Goal: Check status: Check status

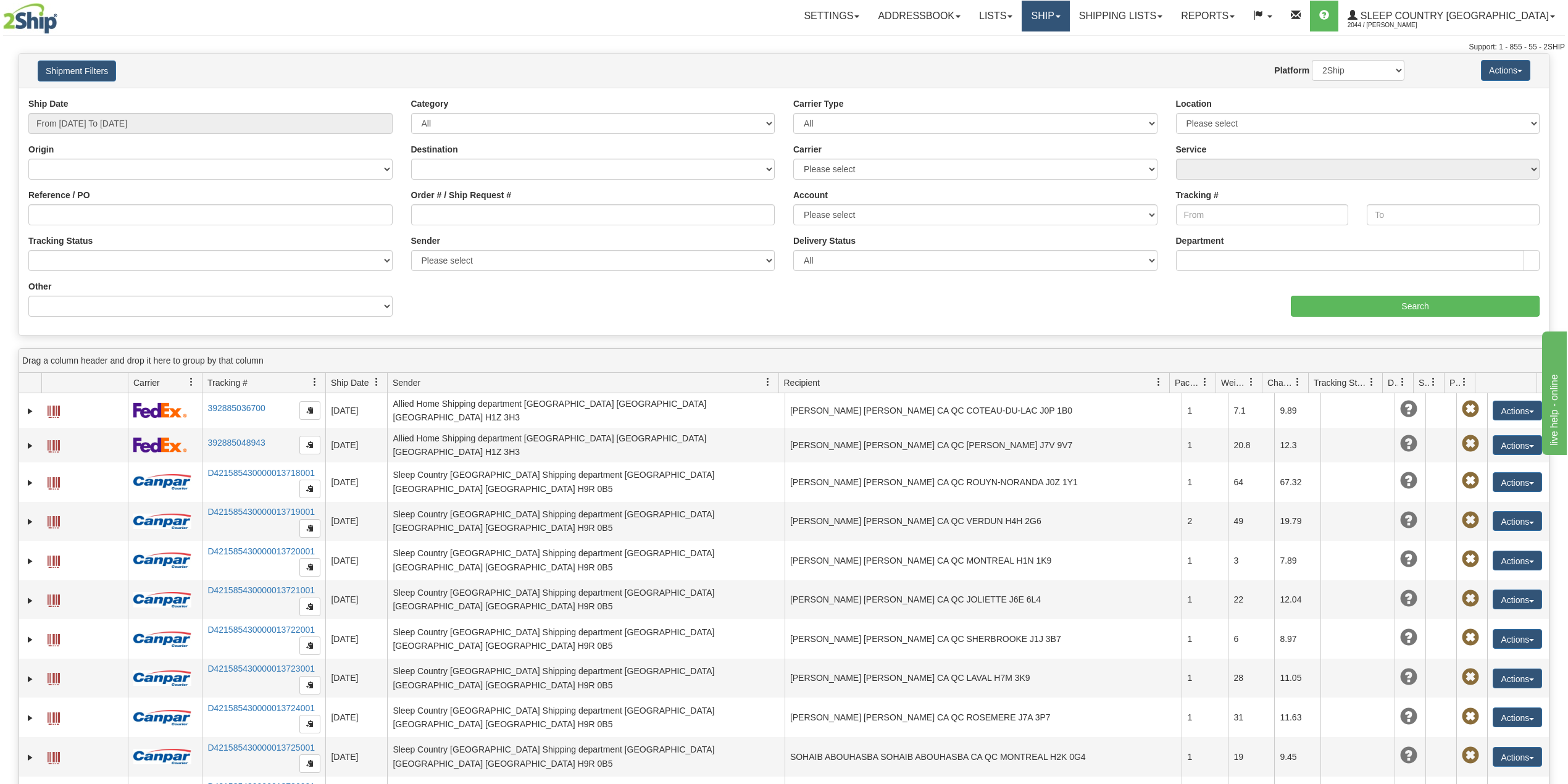
click at [1069, 8] on link "Ship" at bounding box center [1046, 16] width 47 height 31
click at [1069, 53] on link "OnHold / Order Queue" at bounding box center [1013, 59] width 112 height 16
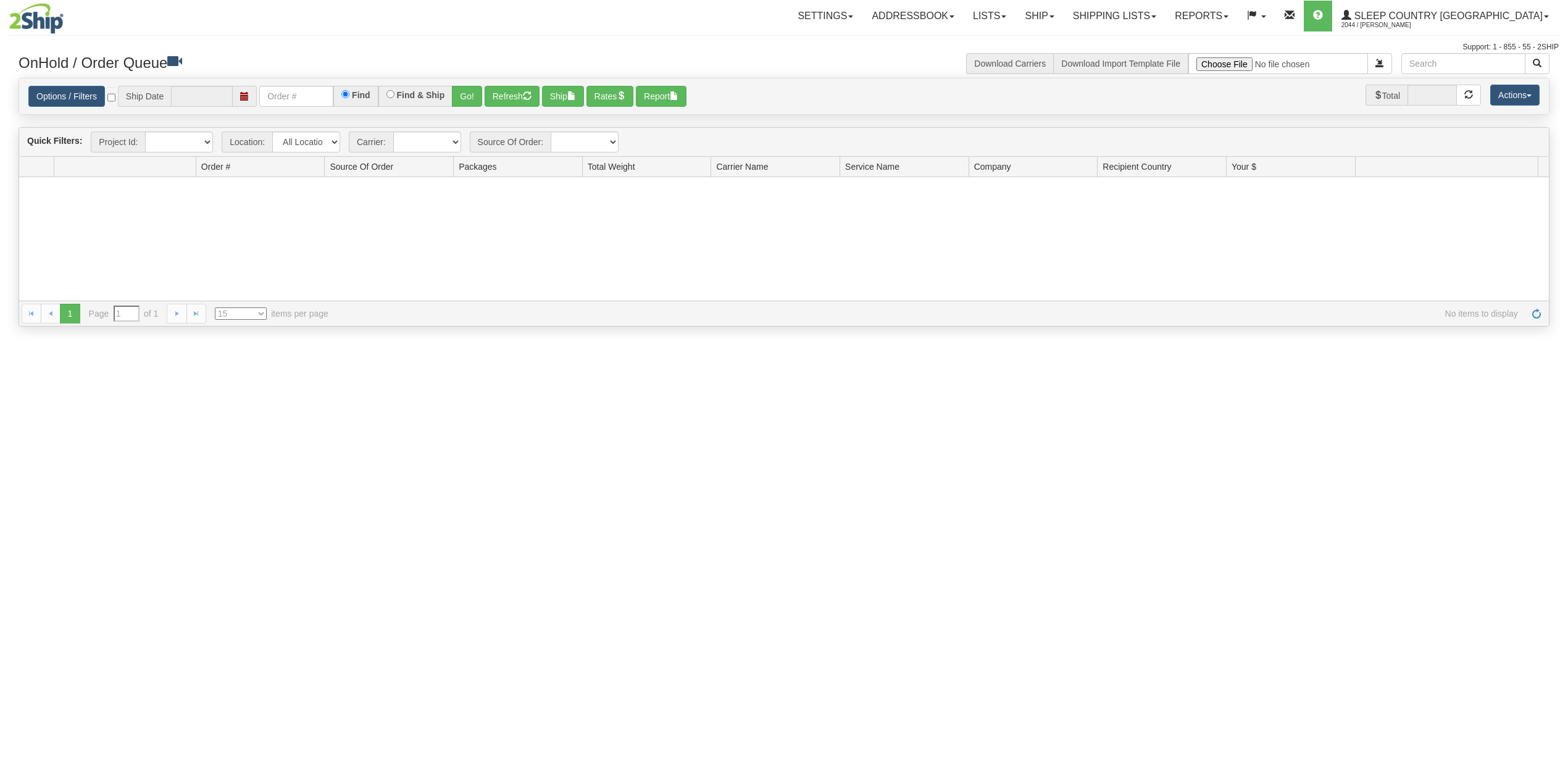
type input "[DATE]"
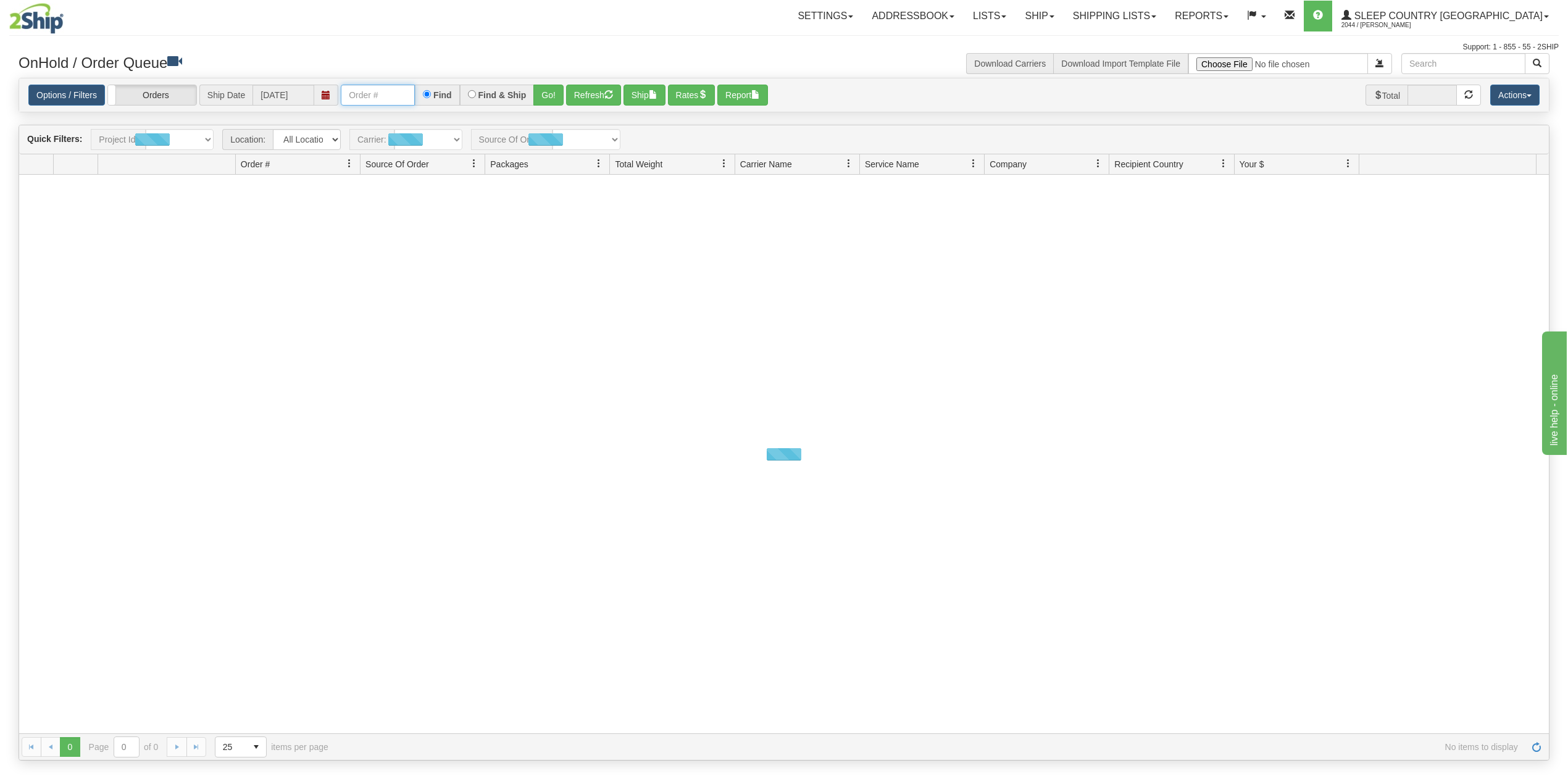
click at [379, 100] on input "text" at bounding box center [378, 95] width 74 height 21
paste input "9000I017957"
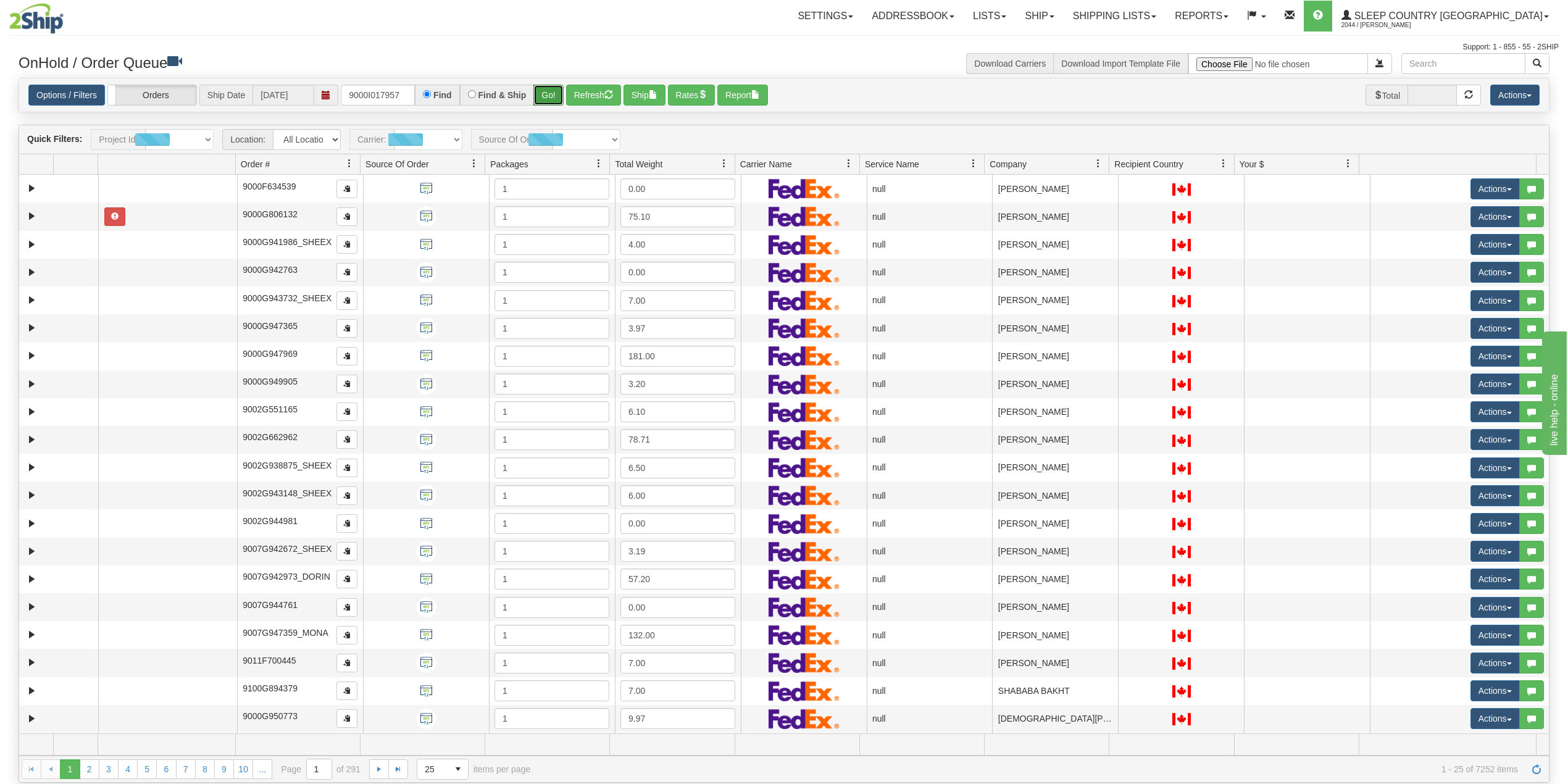
click at [551, 93] on button "Go!" at bounding box center [549, 95] width 30 height 21
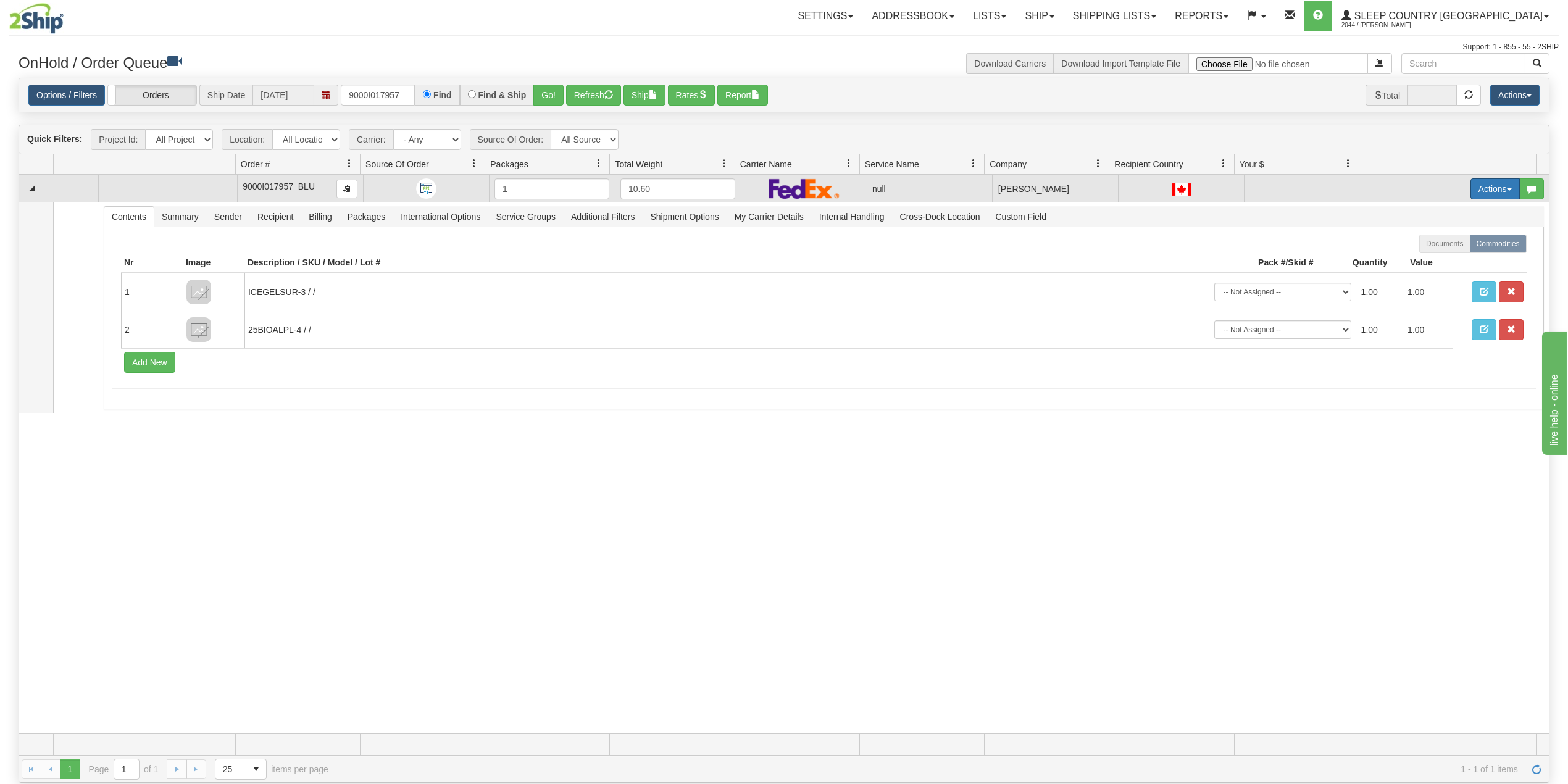
click at [1480, 188] on button "Actions" at bounding box center [1495, 188] width 49 height 21
click at [1433, 279] on span "Delete" at bounding box center [1441, 276] width 33 height 10
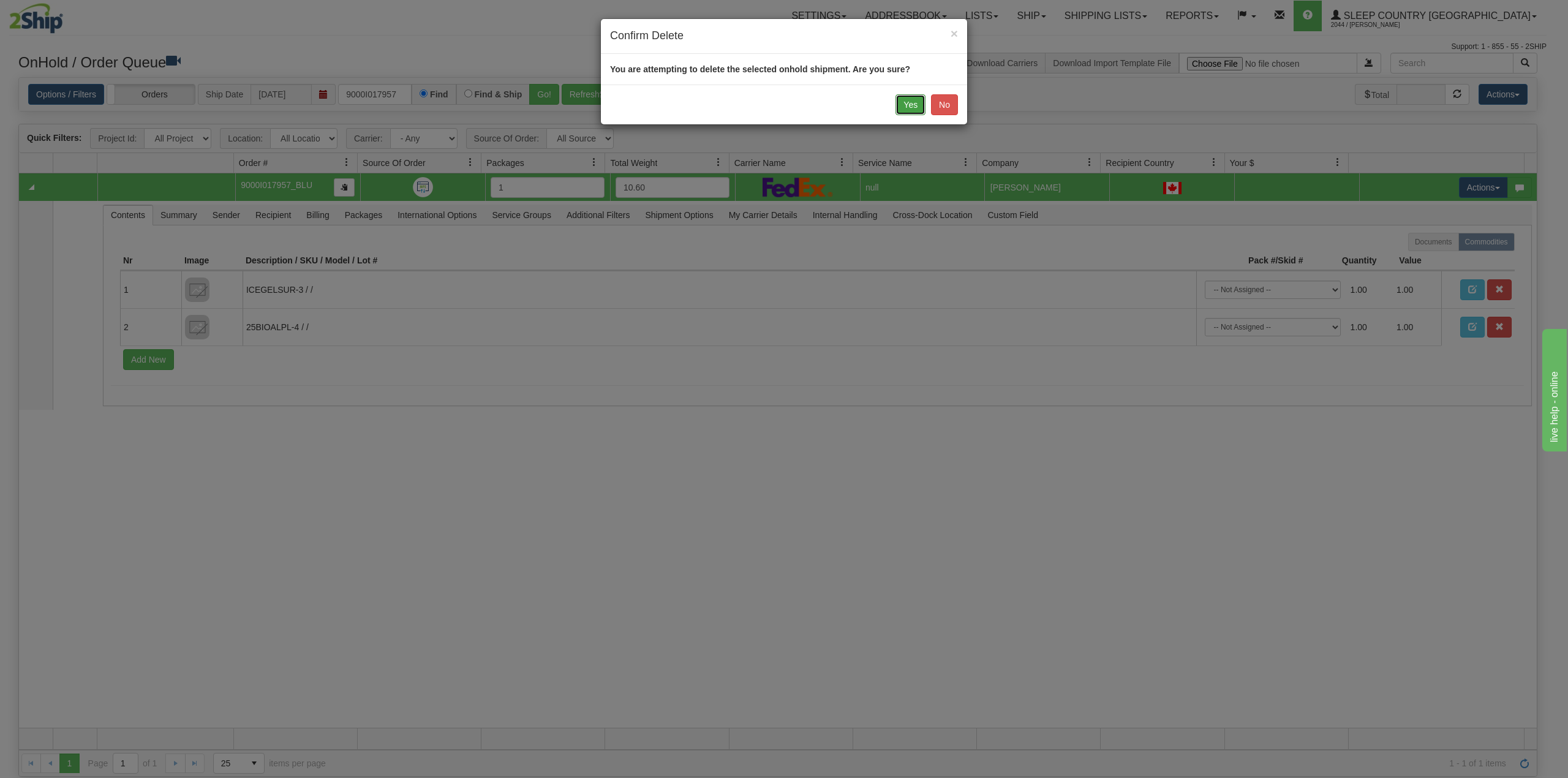
click at [899, 110] on button "Yes" at bounding box center [911, 104] width 30 height 21
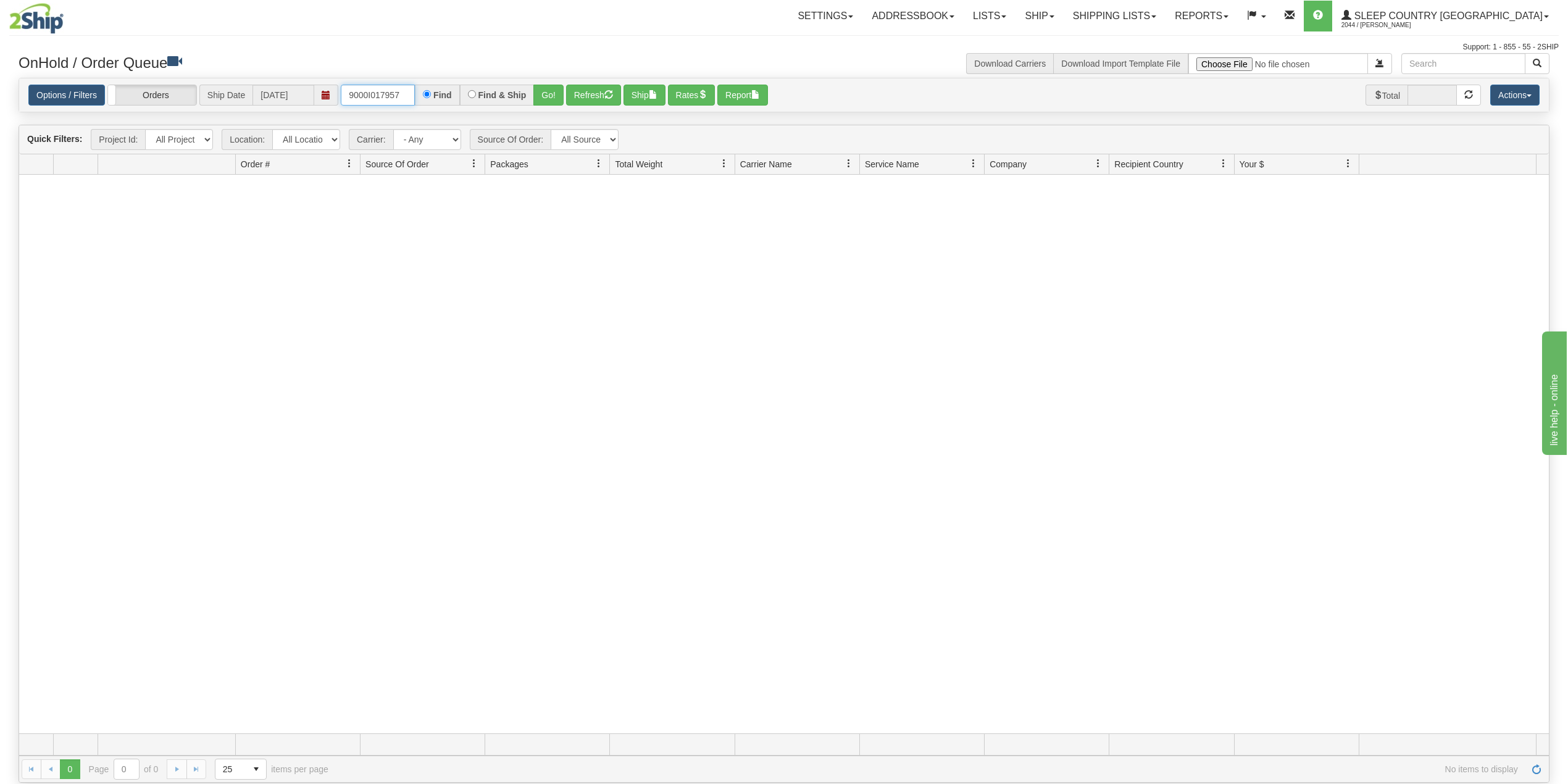
click at [379, 90] on input "9000I017957" at bounding box center [378, 95] width 74 height 21
paste input "61586"
type input "9000I061586"
click at [549, 92] on button "Go!" at bounding box center [549, 95] width 30 height 21
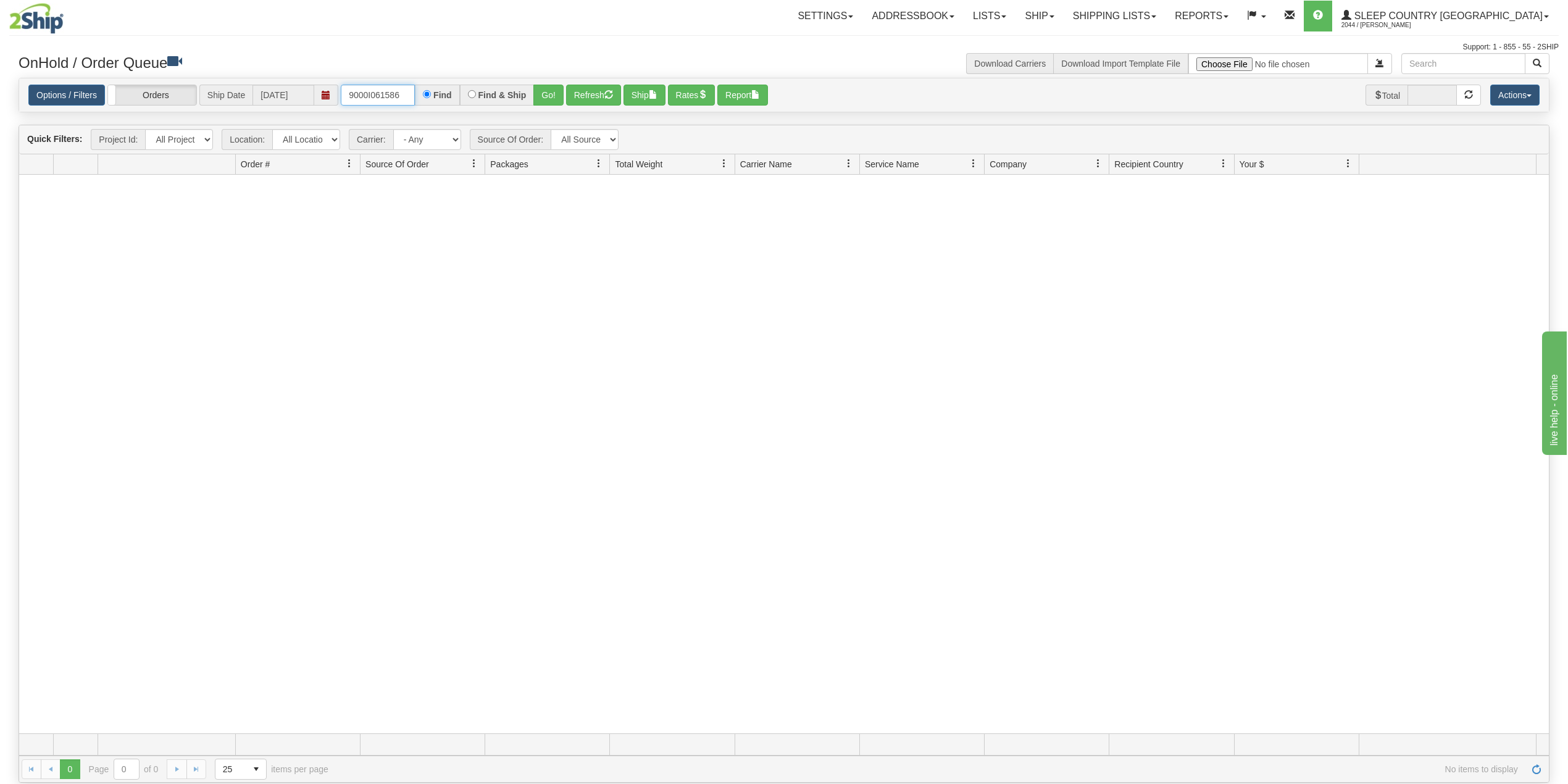
click at [403, 94] on input "9000I061586" at bounding box center [378, 95] width 74 height 21
click at [1063, 8] on link "Ship" at bounding box center [1040, 16] width 47 height 31
click at [1151, 11] on link "Shipping lists" at bounding box center [1115, 16] width 102 height 31
click at [1129, 40] on span "Current Shipments" at bounding box center [1092, 43] width 72 height 10
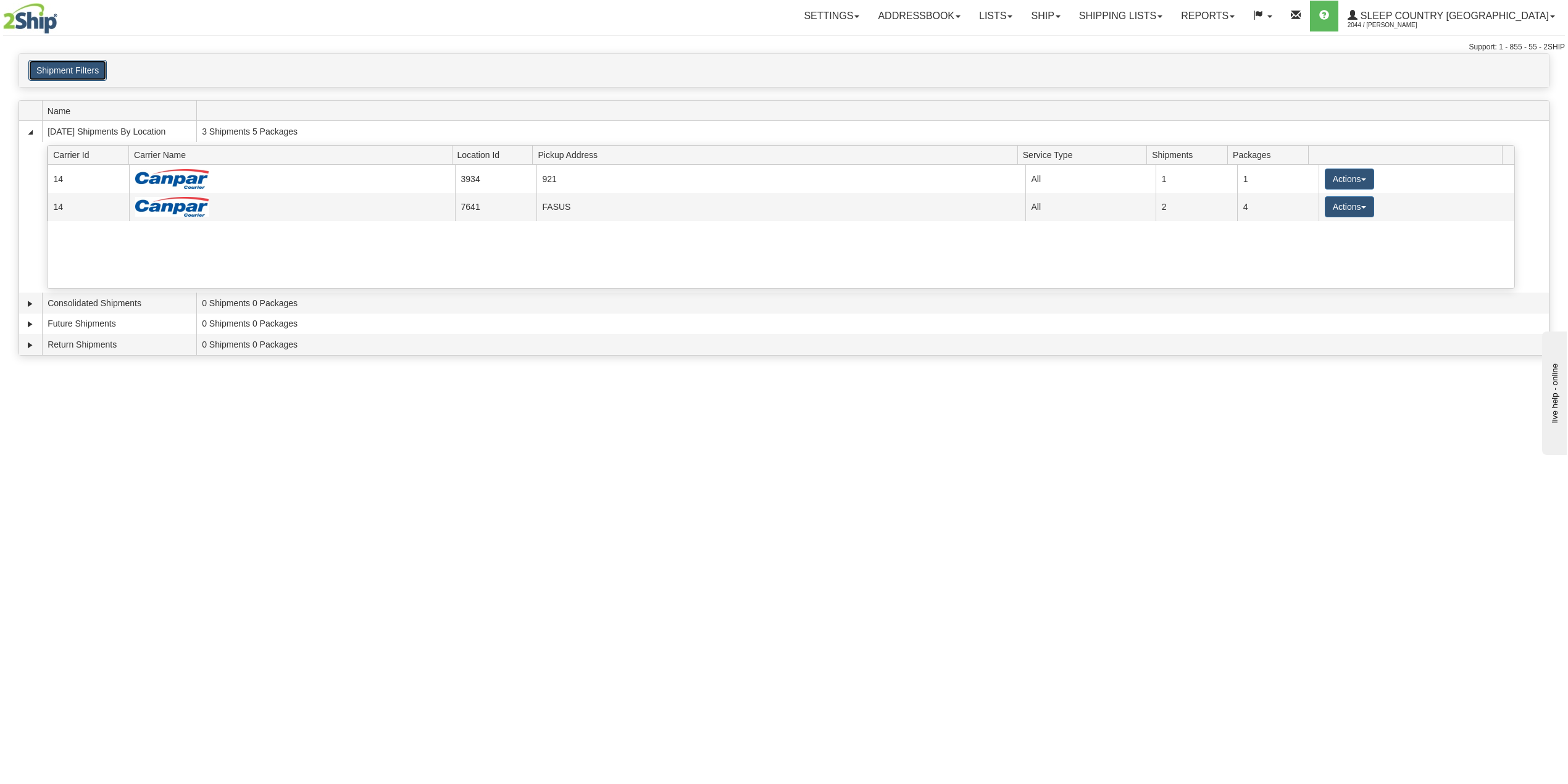
click at [83, 65] on button "Shipment Filters" at bounding box center [68, 70] width 79 height 21
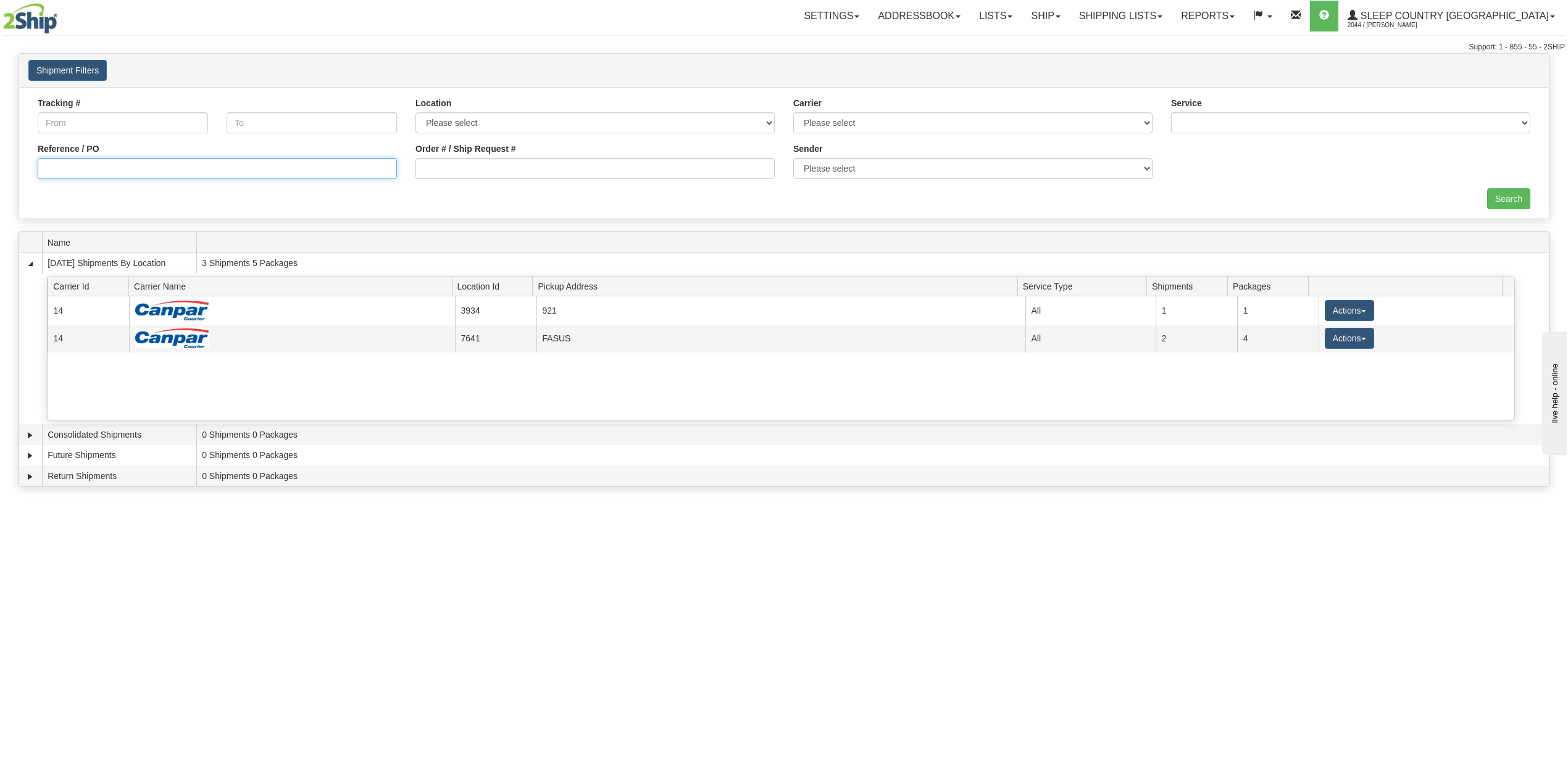
click at [113, 169] on input "Reference / PO" at bounding box center [217, 168] width 359 height 21
paste input "9000I061586"
type input "9000I061586"
drag, startPoint x: 1505, startPoint y: 193, endPoint x: 1379, endPoint y: 91, distance: 162.1
click at [1505, 193] on input "Search" at bounding box center [1509, 199] width 43 height 21
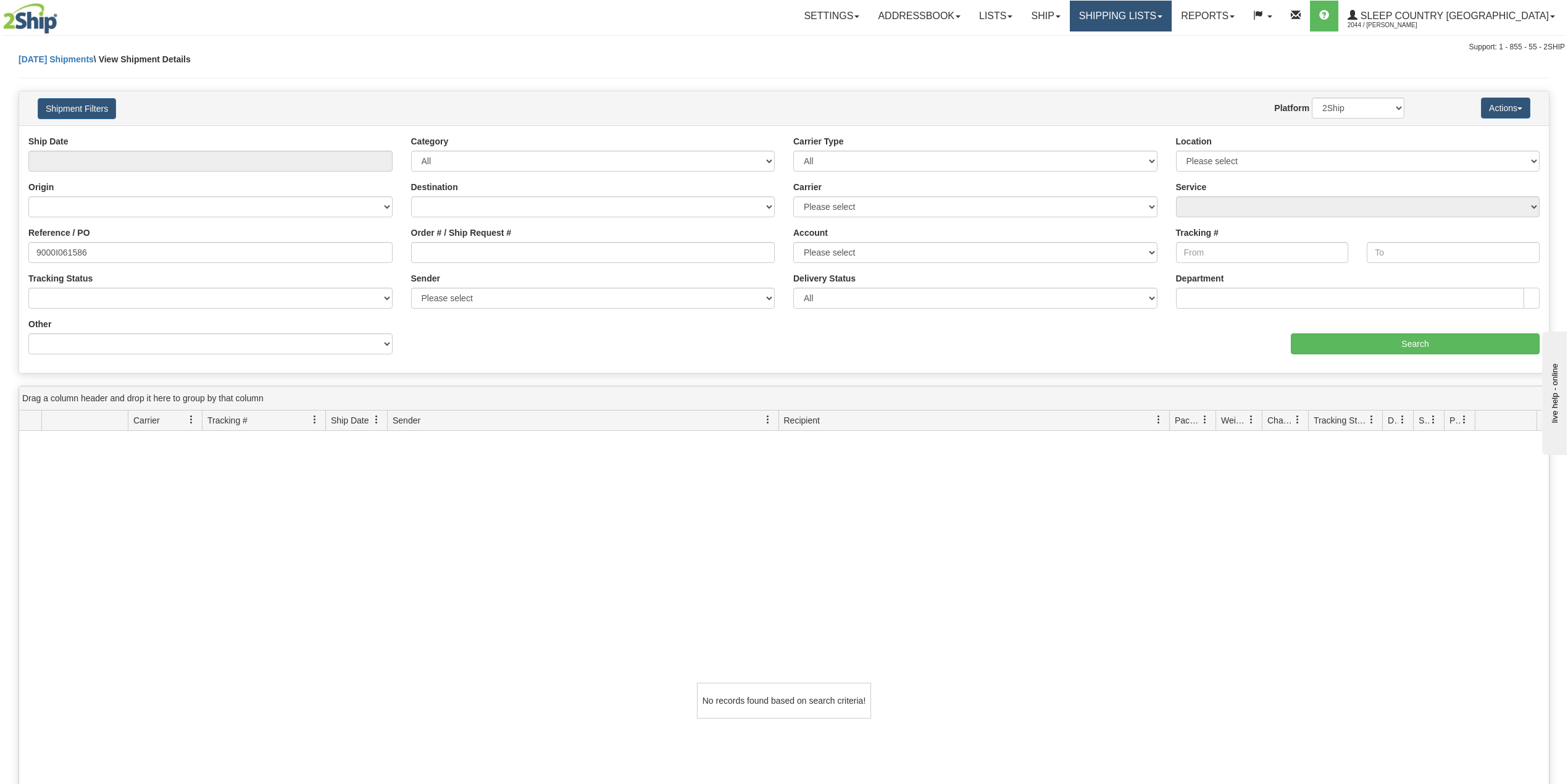
click at [1172, 16] on link "Shipping lists" at bounding box center [1121, 16] width 102 height 31
click at [1159, 59] on span "Search Shipment History" at bounding box center [1111, 59] width 96 height 10
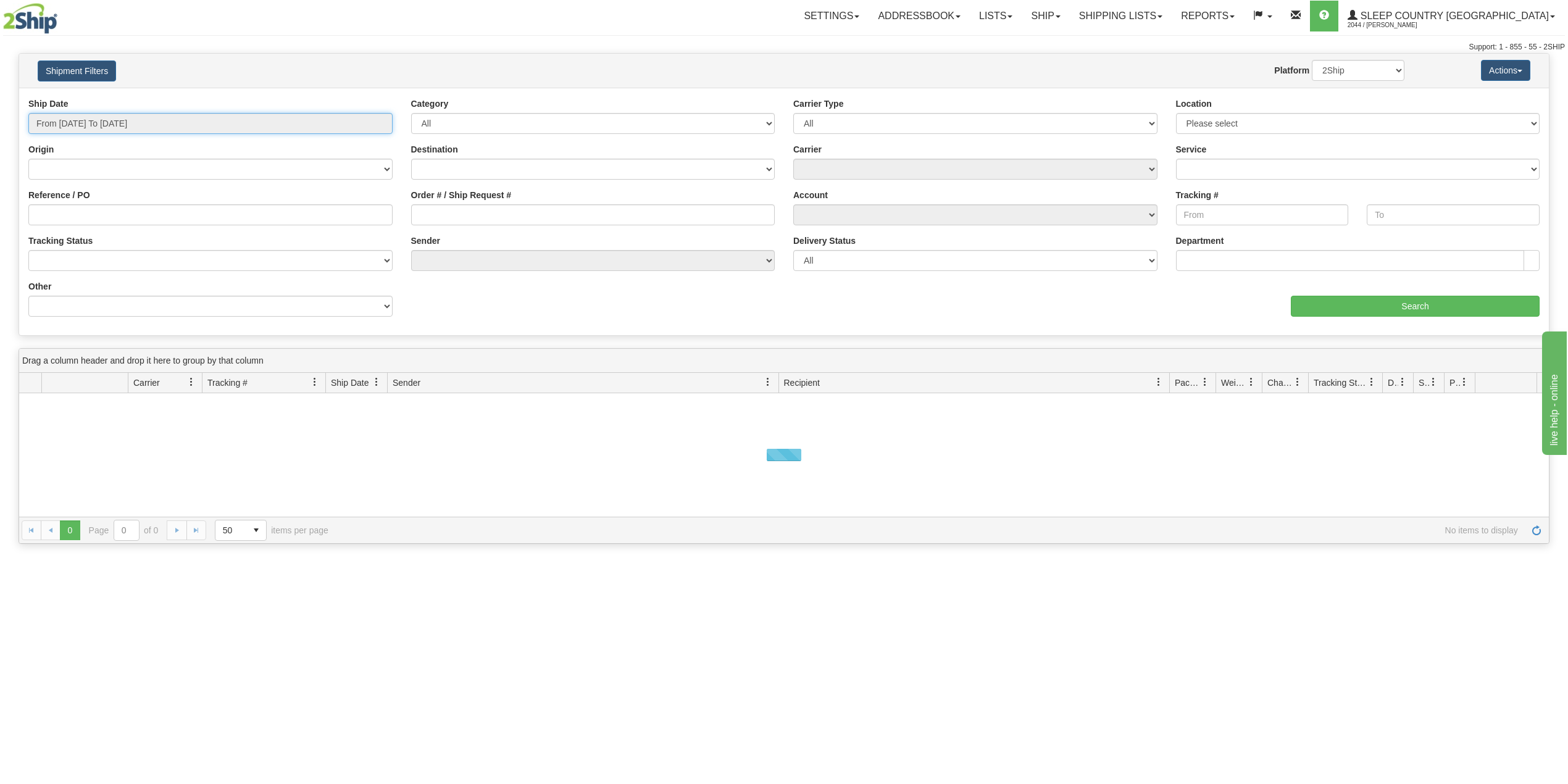
click at [95, 114] on input "From [DATE] To [DATE]" at bounding box center [210, 123] width 364 height 21
click at [73, 206] on li "Last 30 Days" at bounding box center [83, 213] width 99 height 17
type input "From [DATE] To [DATE]"
click at [73, 206] on input "Reference / PO" at bounding box center [210, 215] width 364 height 21
paste input "9000I061586"
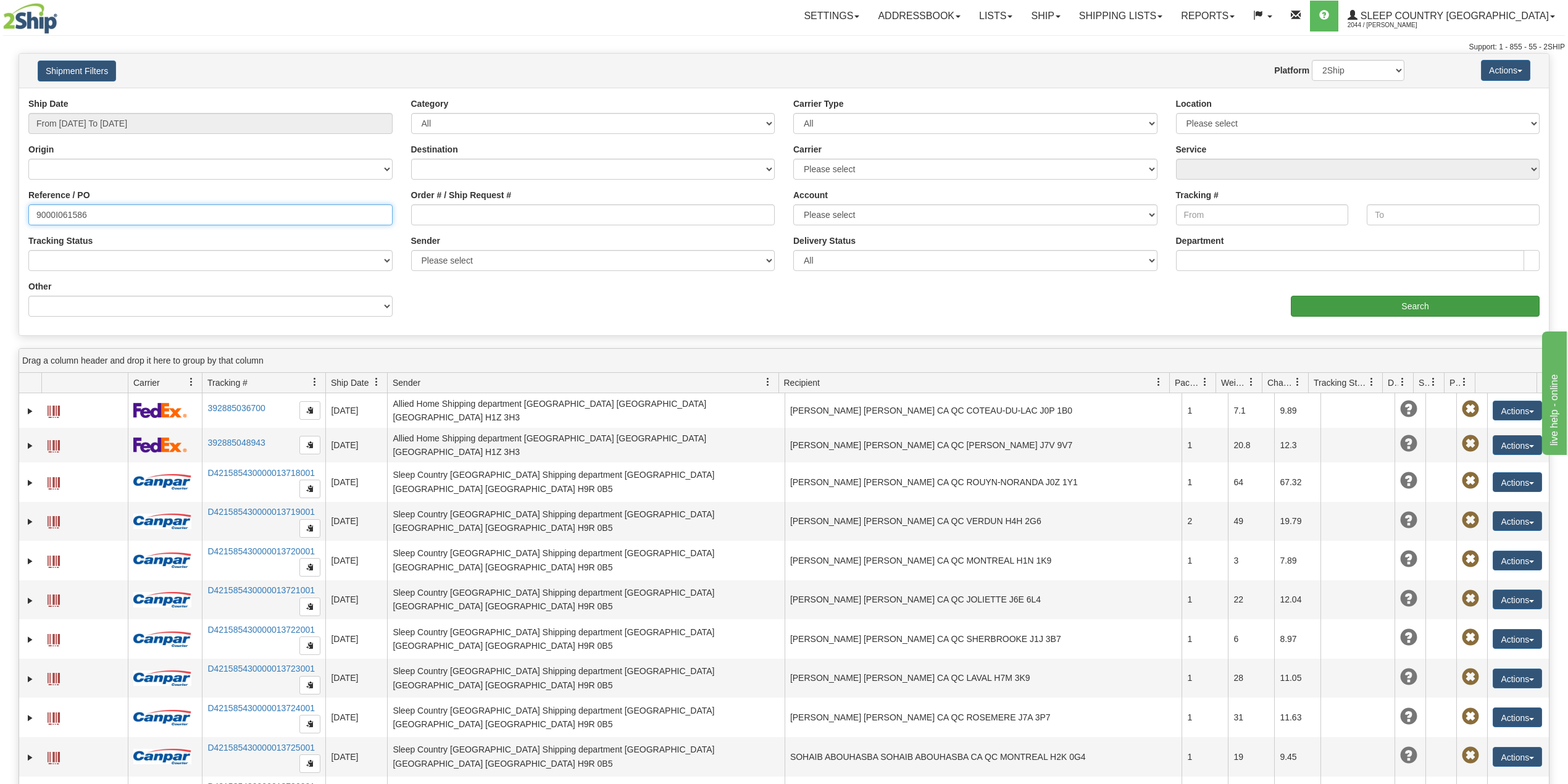
type input "9000I061586"
click at [1440, 300] on input "Search" at bounding box center [1415, 306] width 249 height 21
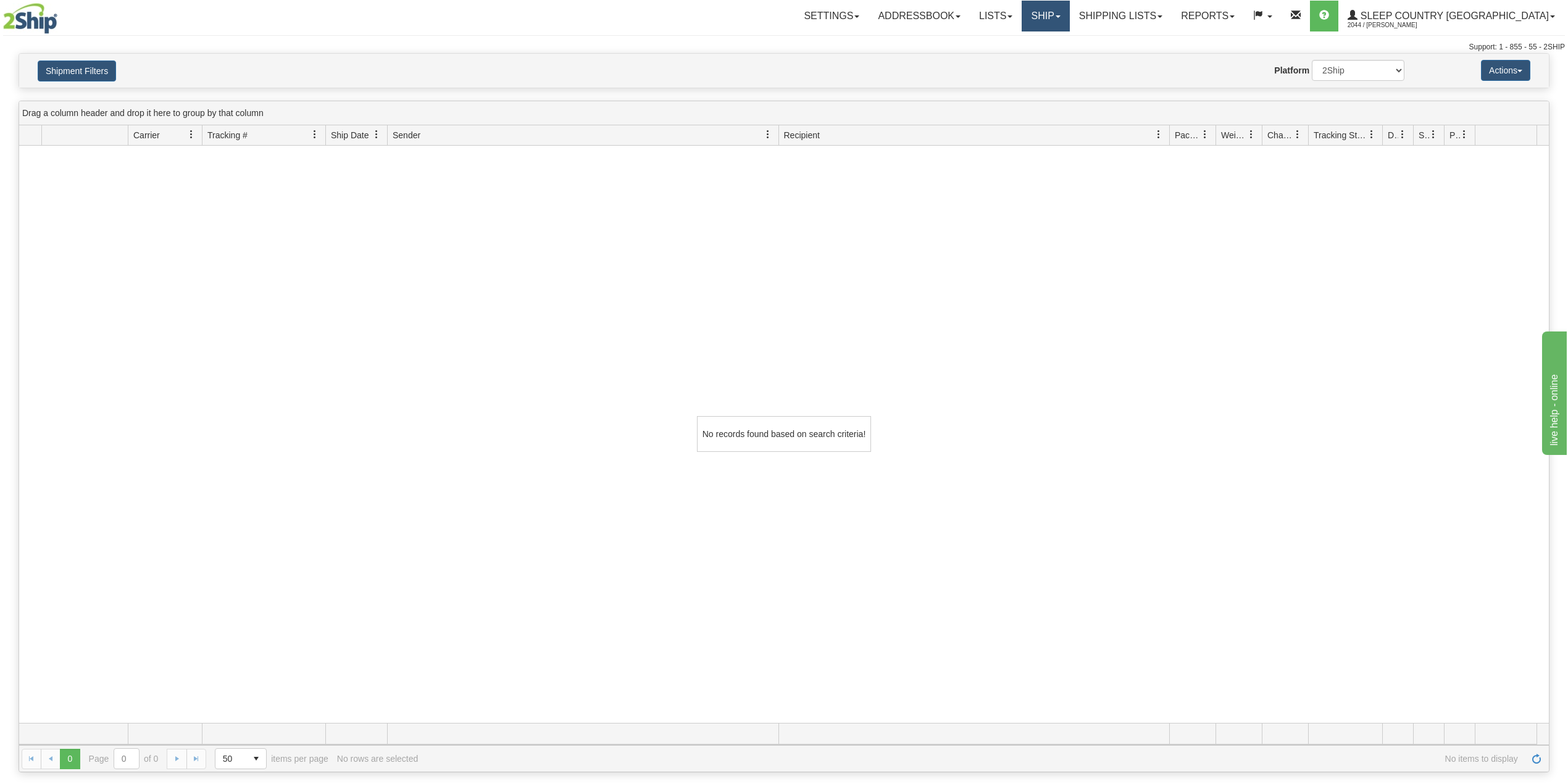
click at [1069, 13] on link "Ship" at bounding box center [1046, 16] width 47 height 31
click at [1057, 57] on span "OnHold / Order Queue" at bounding box center [1013, 59] width 87 height 10
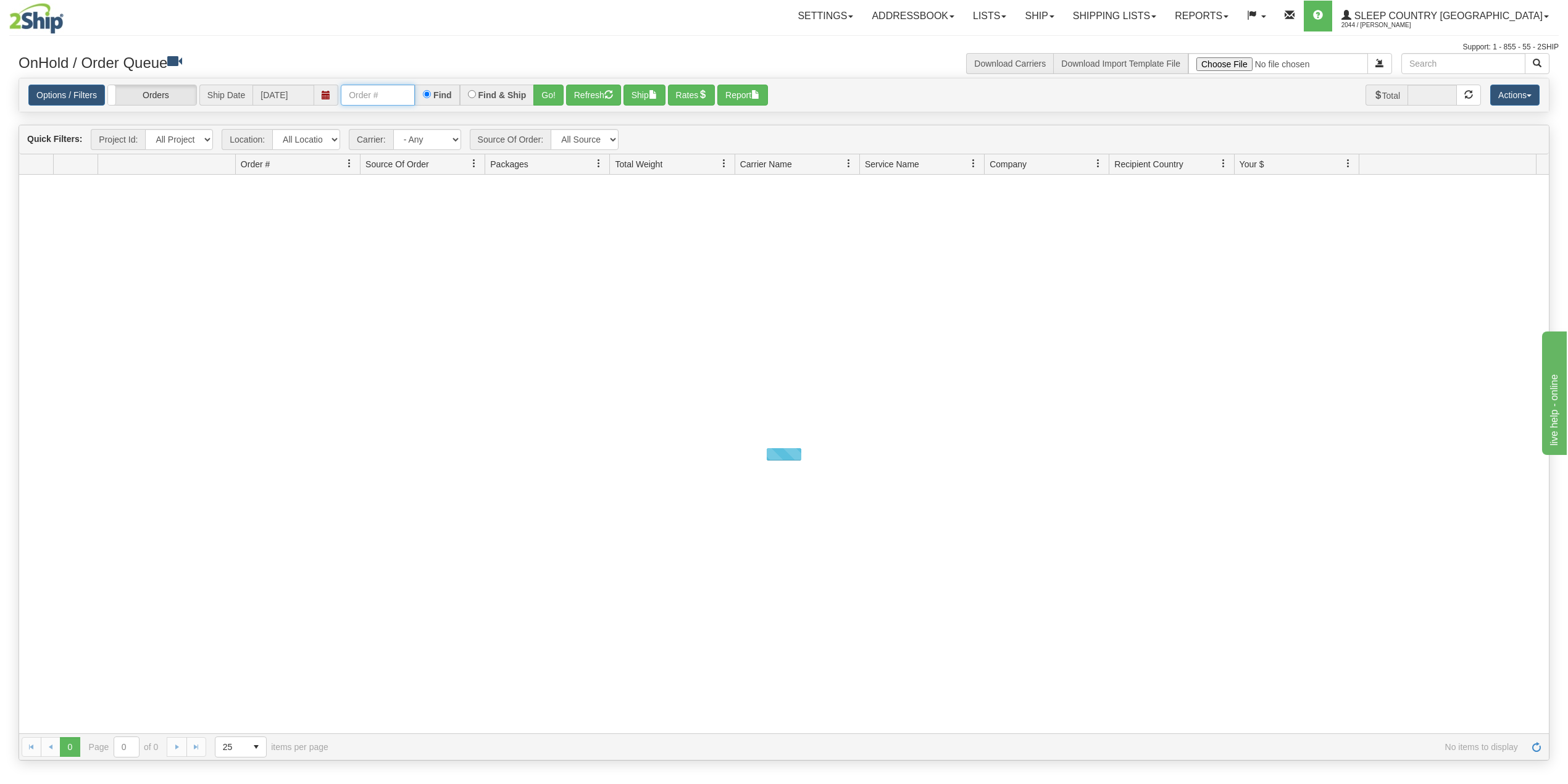
click at [388, 97] on input "text" at bounding box center [378, 95] width 74 height 21
paste input "9000I061586"
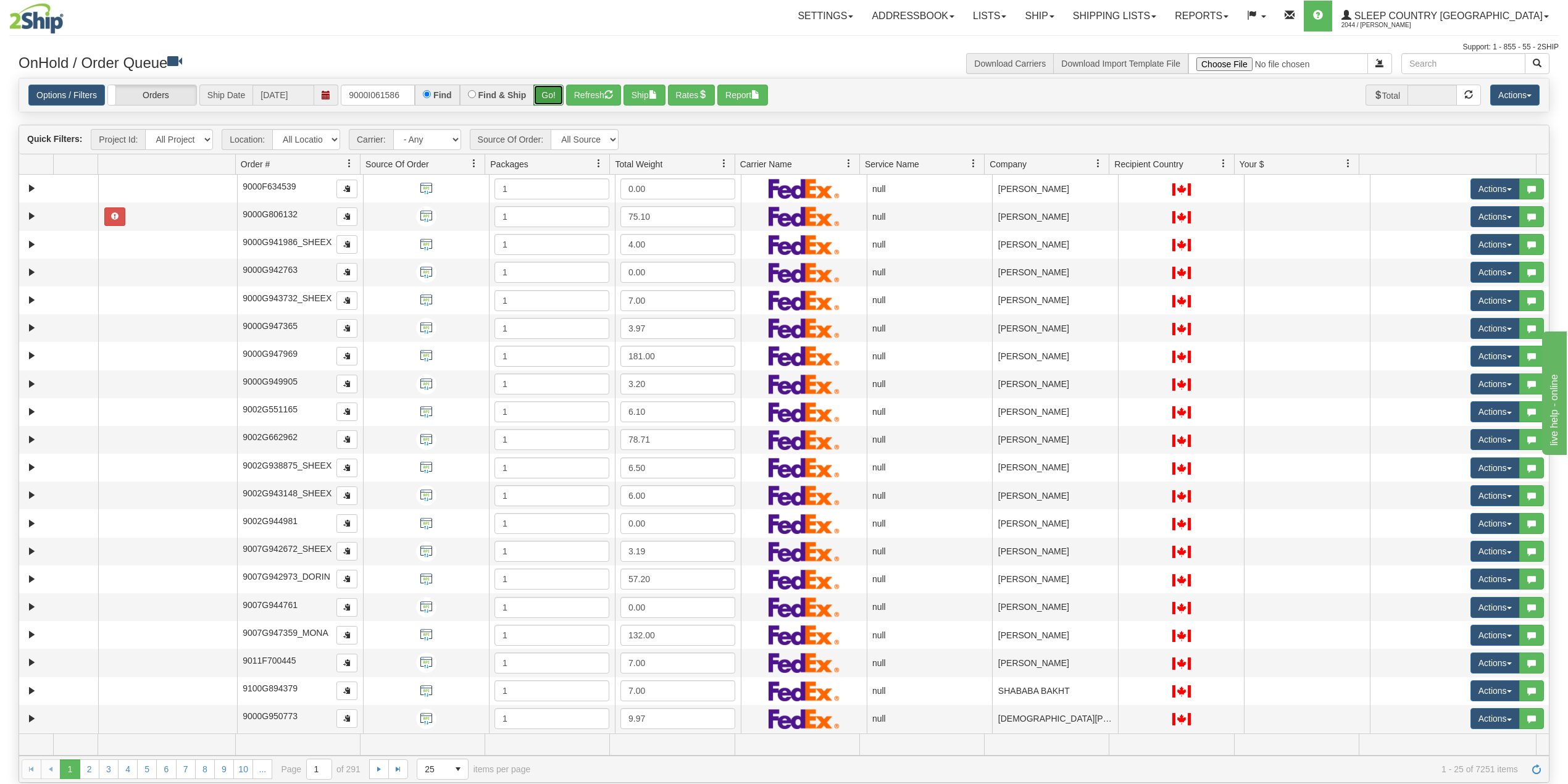
click at [551, 90] on button "Go!" at bounding box center [549, 95] width 30 height 21
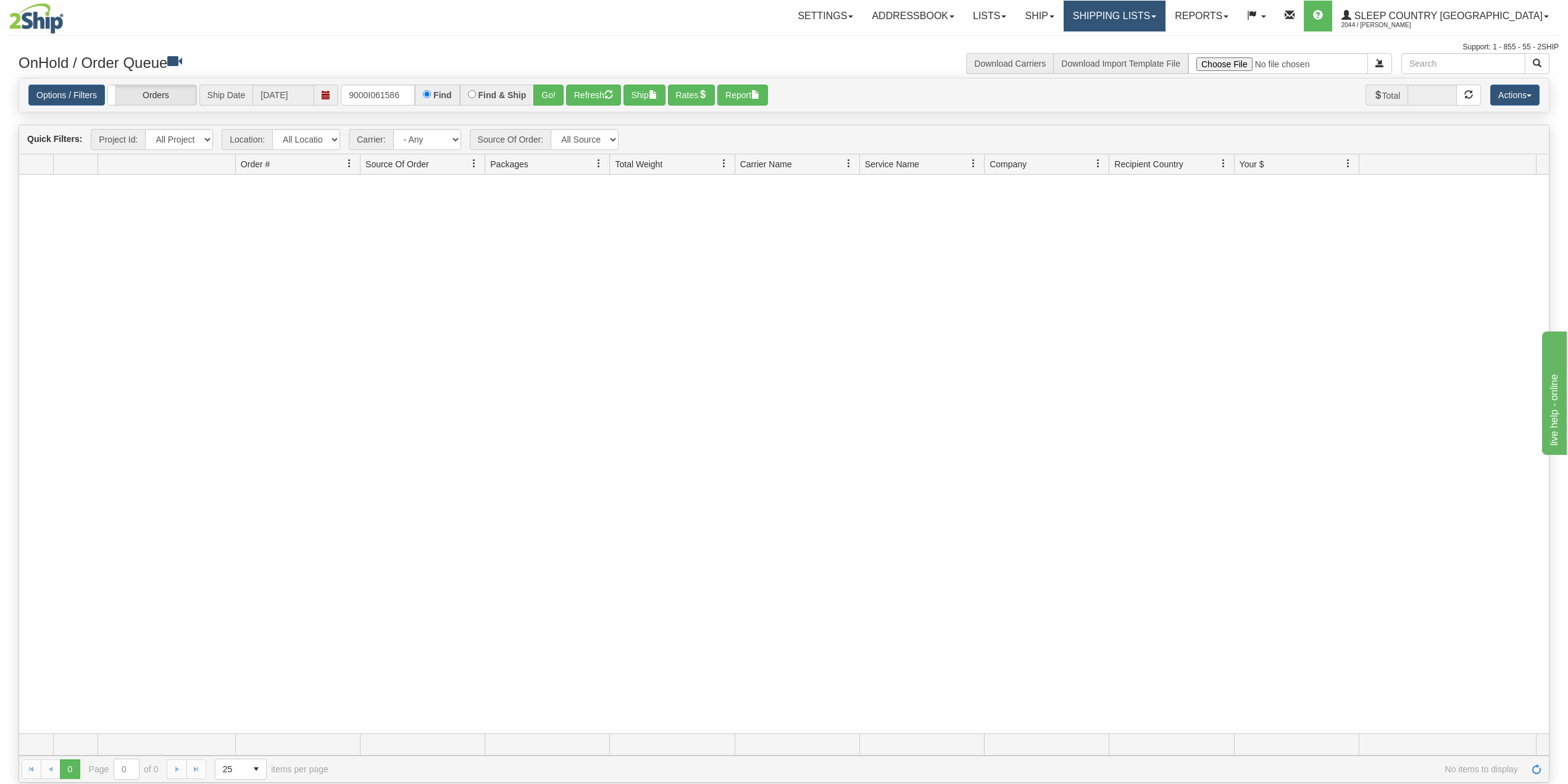
click at [1166, 13] on link "Shipping lists" at bounding box center [1115, 16] width 102 height 31
click at [388, 95] on input "9000I061586" at bounding box center [378, 95] width 74 height 21
paste input "1055773"
click at [549, 96] on button "Go!" at bounding box center [549, 95] width 30 height 21
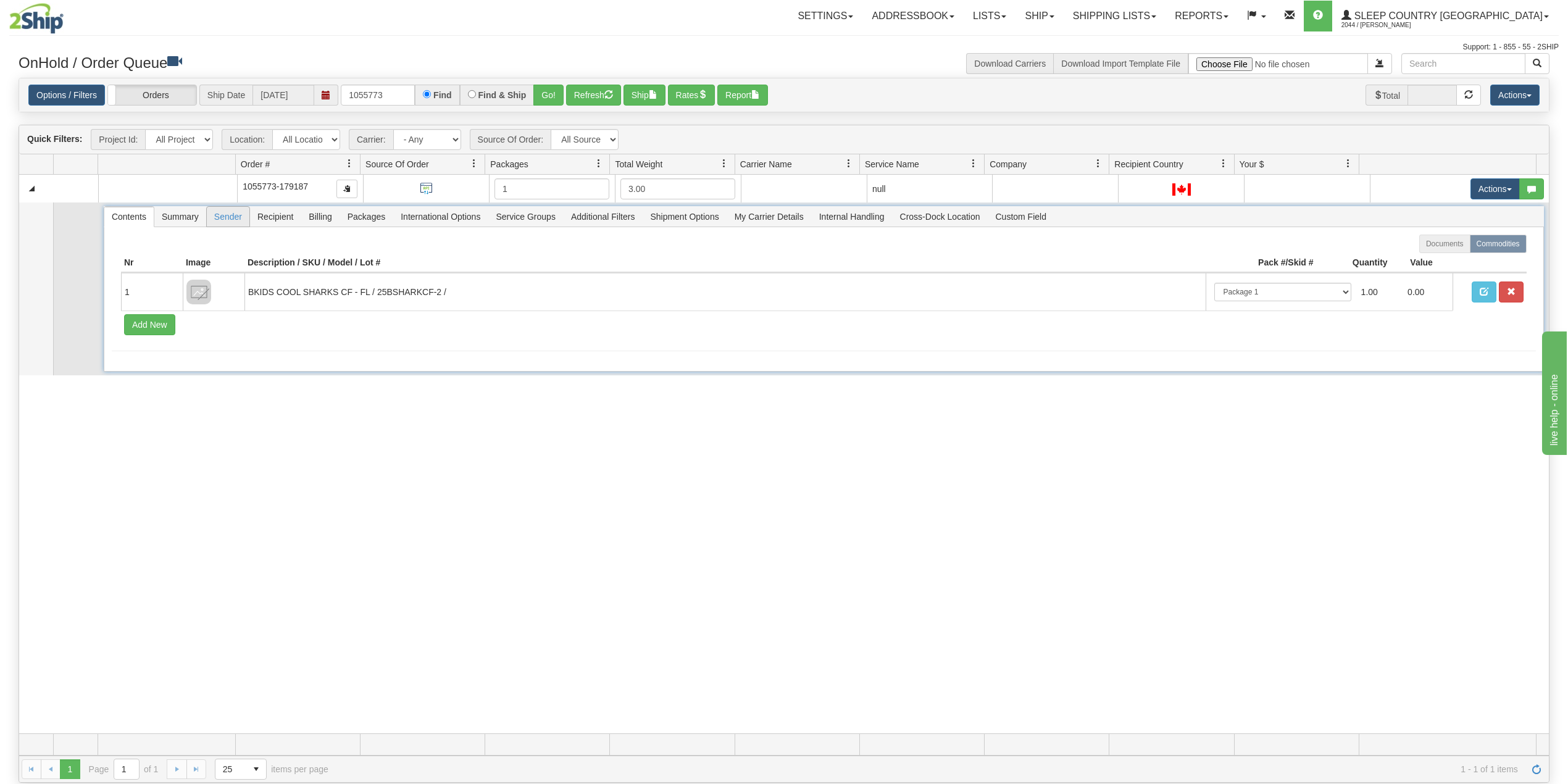
click at [232, 219] on span "Sender" at bounding box center [228, 216] width 42 height 19
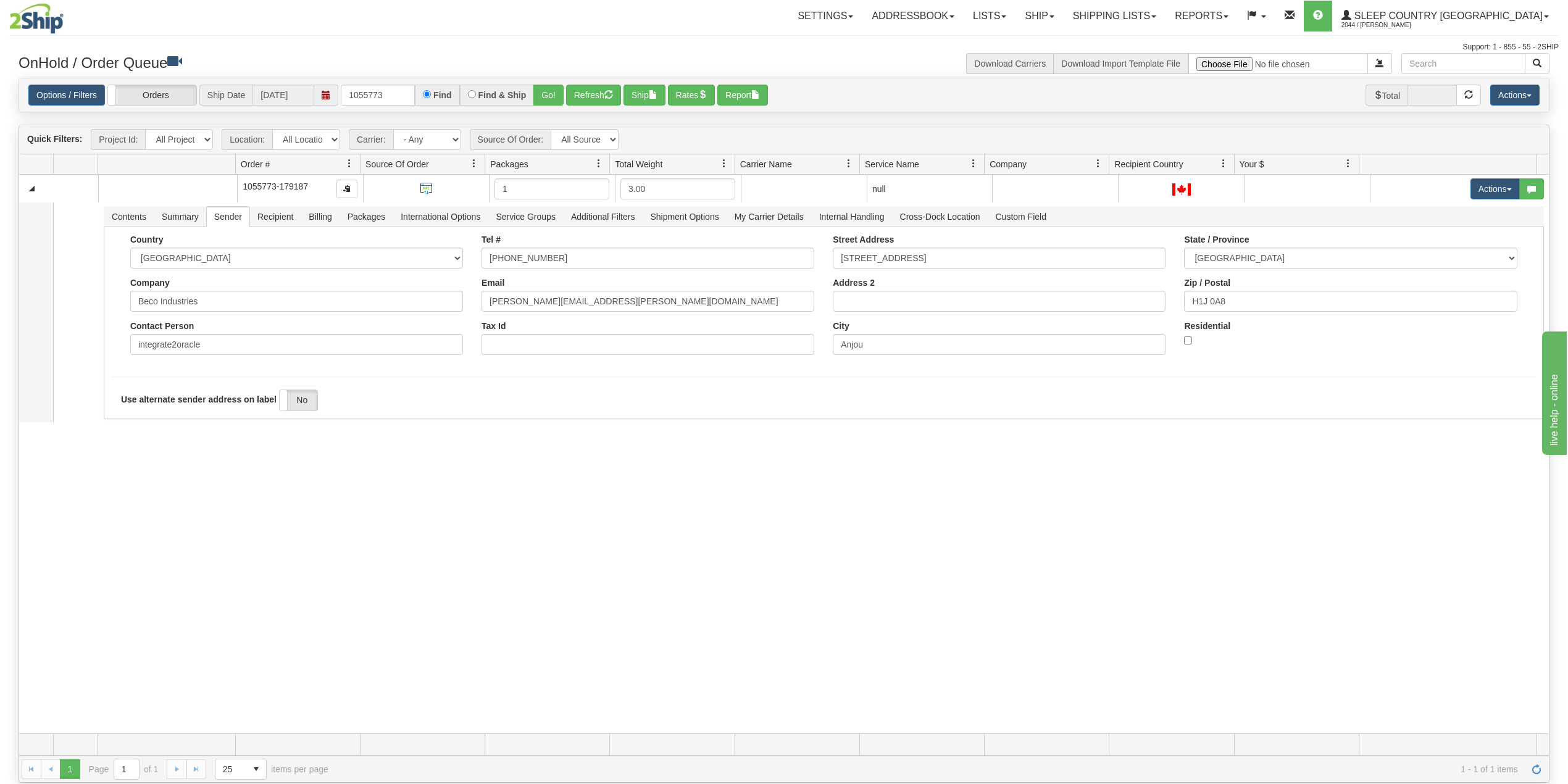
click at [438, 35] on div "Toggle navigation Settings Shipping Preferences Fields Preferences New Recipien…" at bounding box center [784, 26] width 1549 height 53
click at [363, 94] on input "1055773" at bounding box center [378, 95] width 74 height 21
click at [363, 93] on input "1055773" at bounding box center [378, 95] width 74 height 21
paste input "9000I038699"
type input "9000I038699"
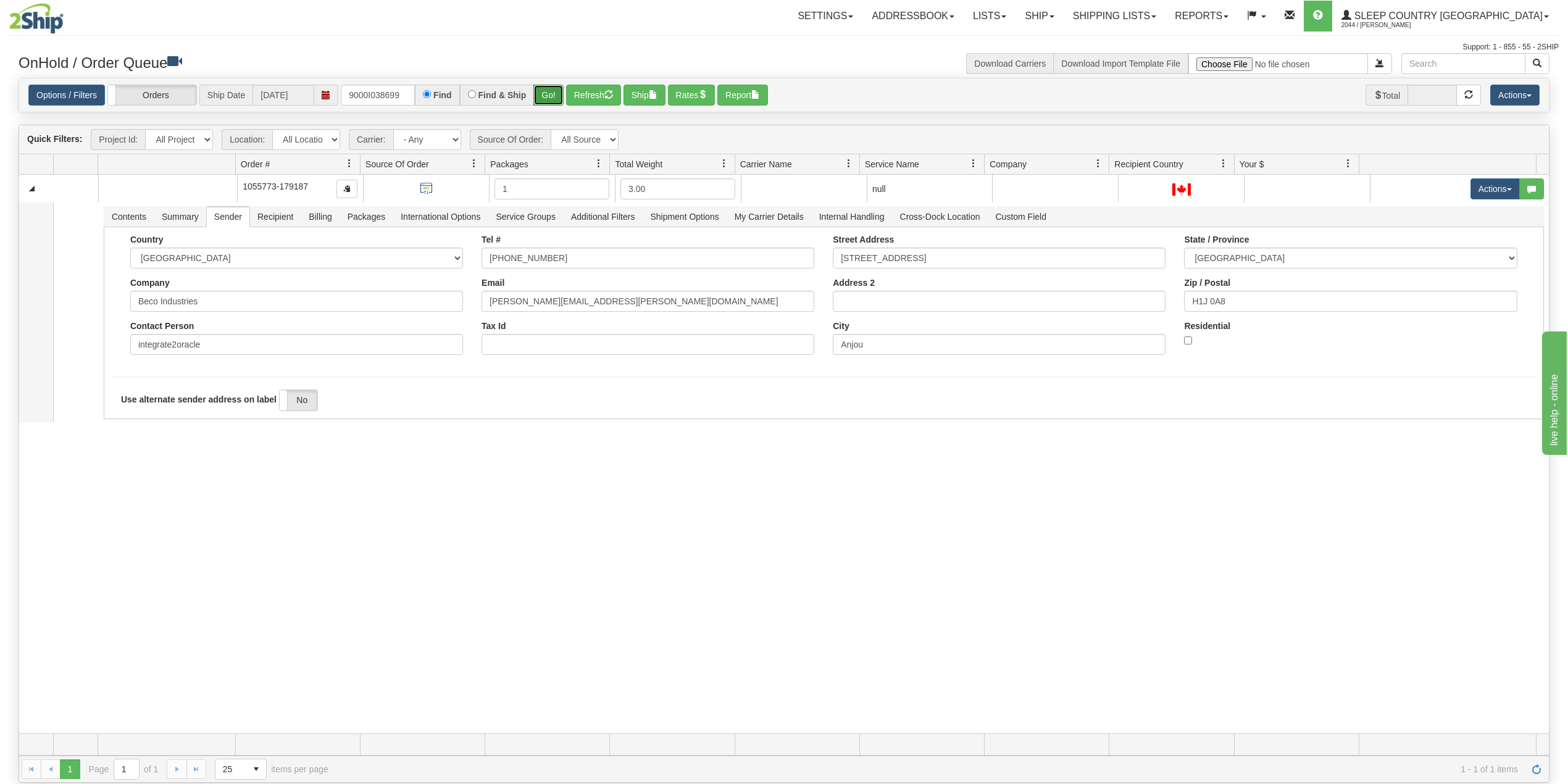
click at [554, 94] on button "Go!" at bounding box center [549, 95] width 30 height 21
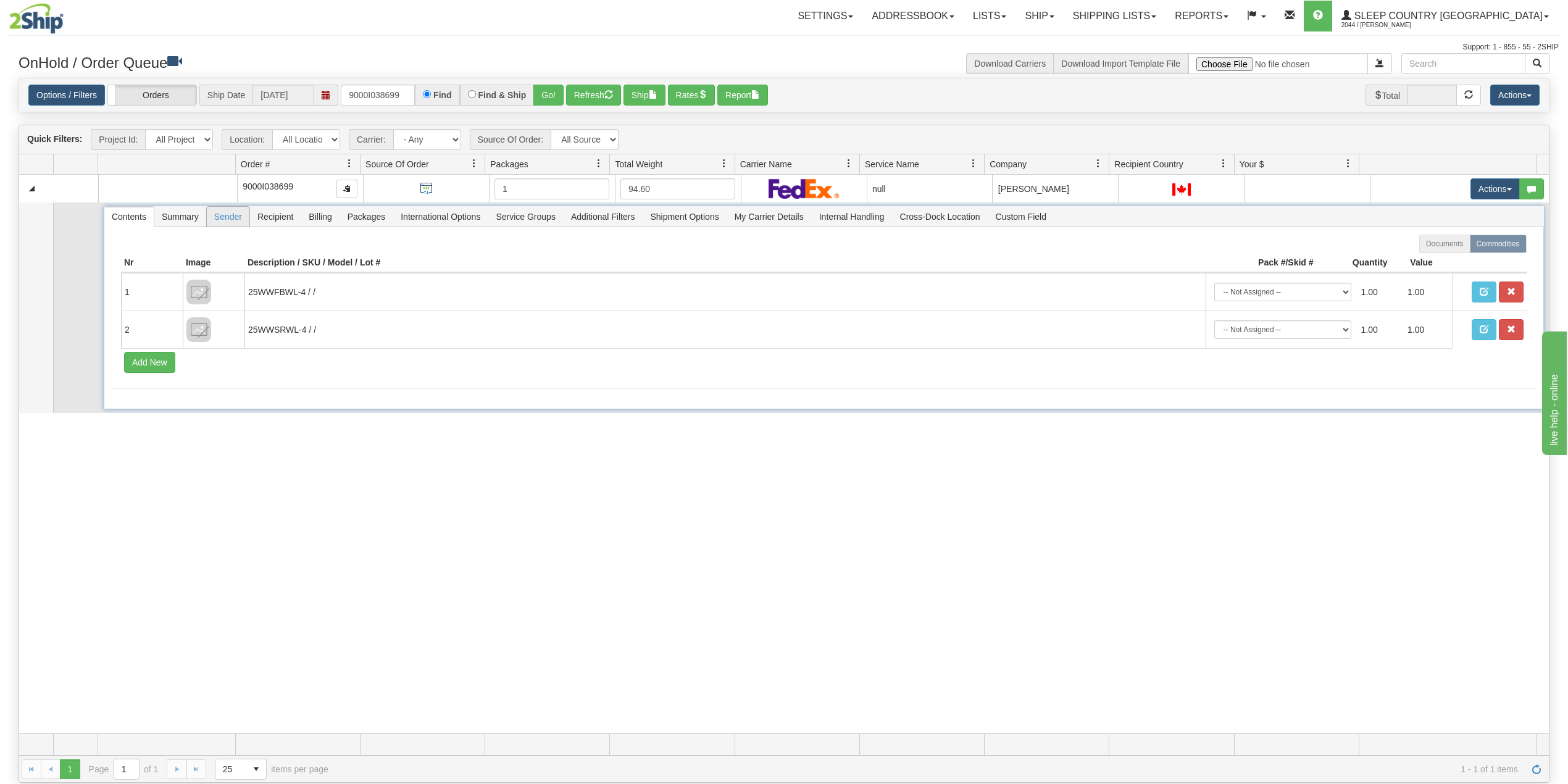
click at [227, 213] on span "Sender" at bounding box center [228, 216] width 42 height 19
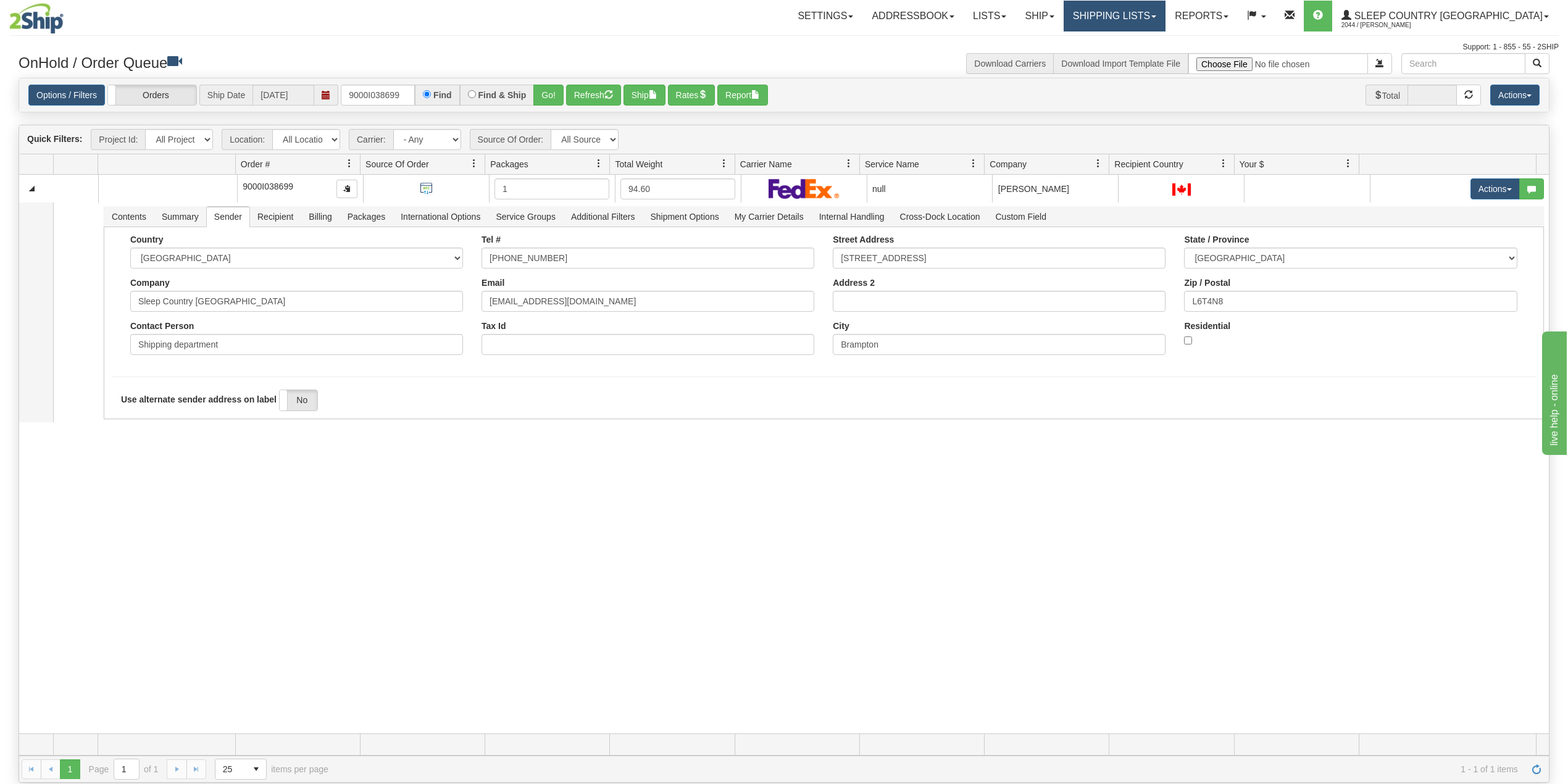
click at [1157, 16] on link "Shipping lists" at bounding box center [1115, 16] width 102 height 31
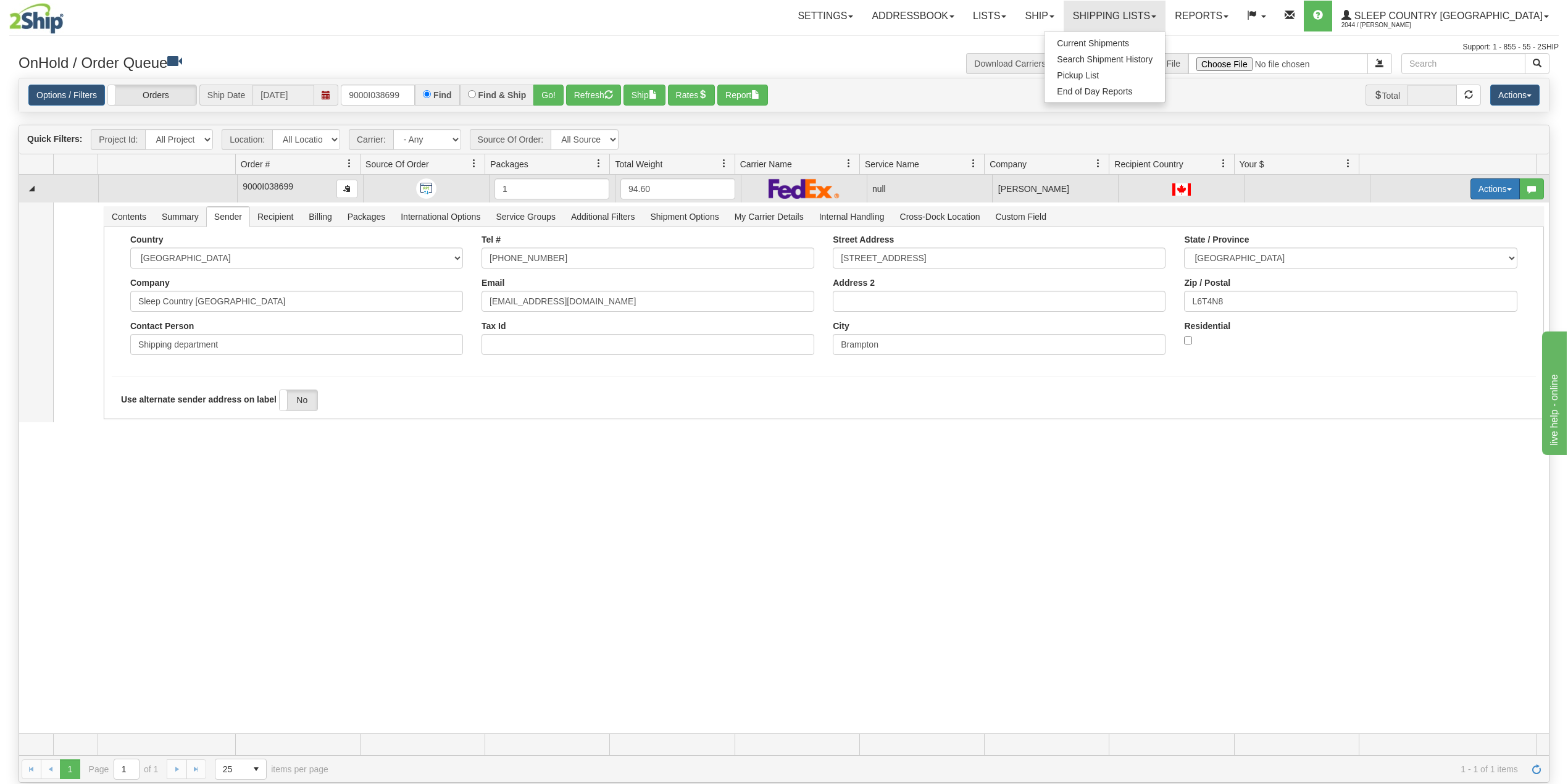
click at [1475, 191] on button "Actions" at bounding box center [1495, 188] width 49 height 21
click at [1433, 280] on span "Delete" at bounding box center [1441, 276] width 33 height 10
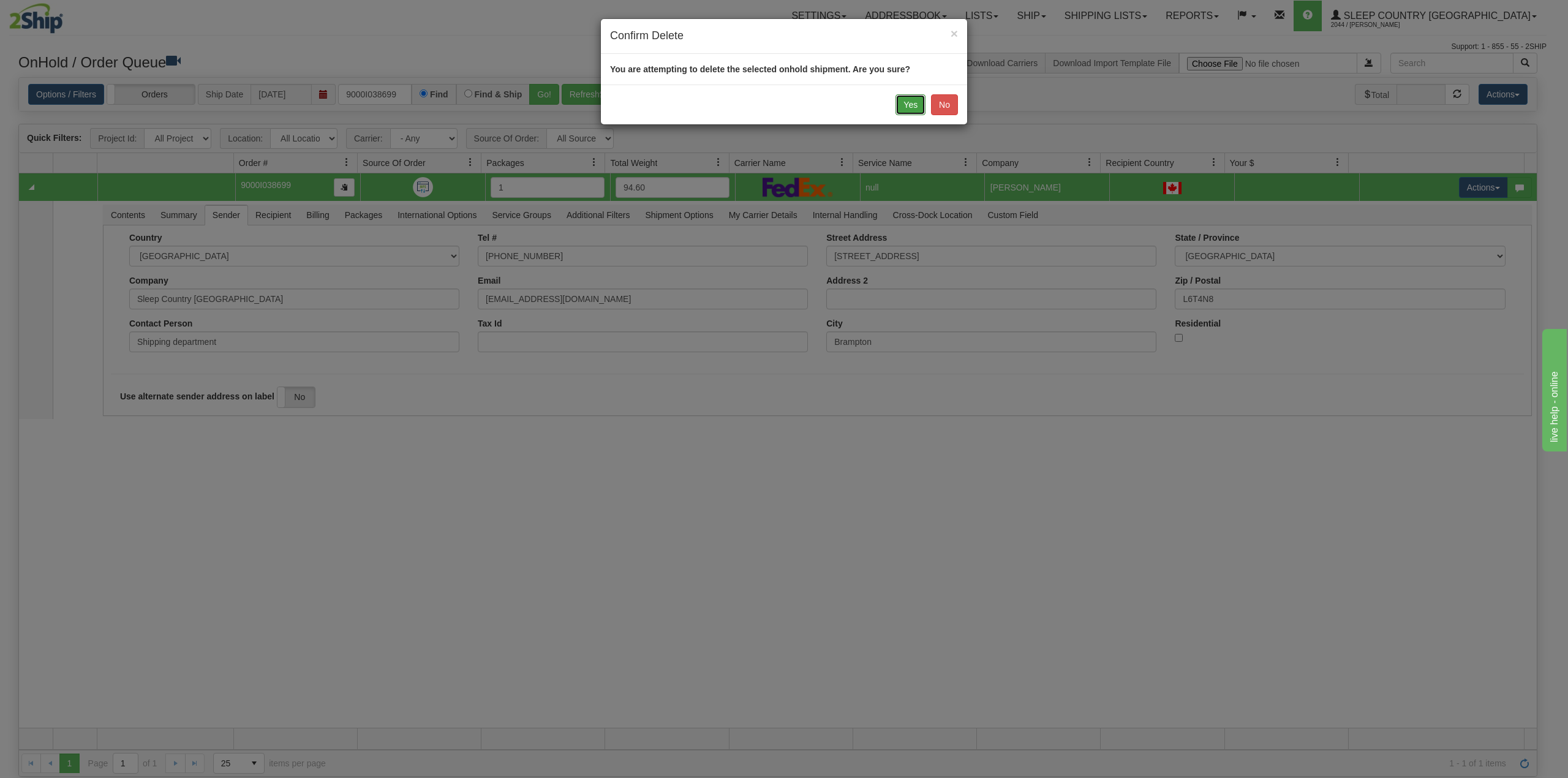
click at [906, 106] on button "Yes" at bounding box center [911, 104] width 30 height 21
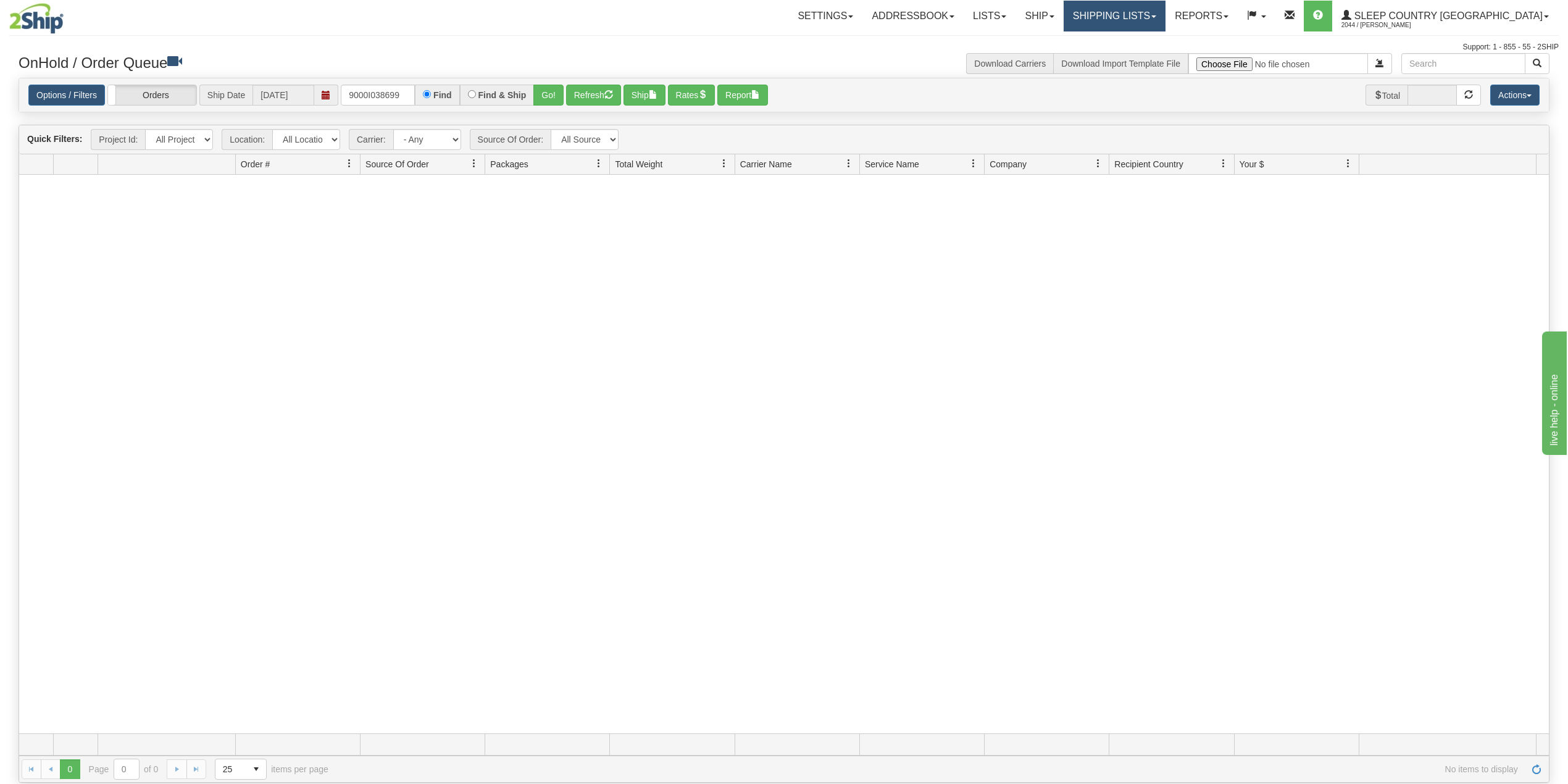
click at [1166, 16] on link "Shipping lists" at bounding box center [1115, 16] width 102 height 31
click at [1153, 62] on span "Search Shipment History" at bounding box center [1104, 59] width 96 height 10
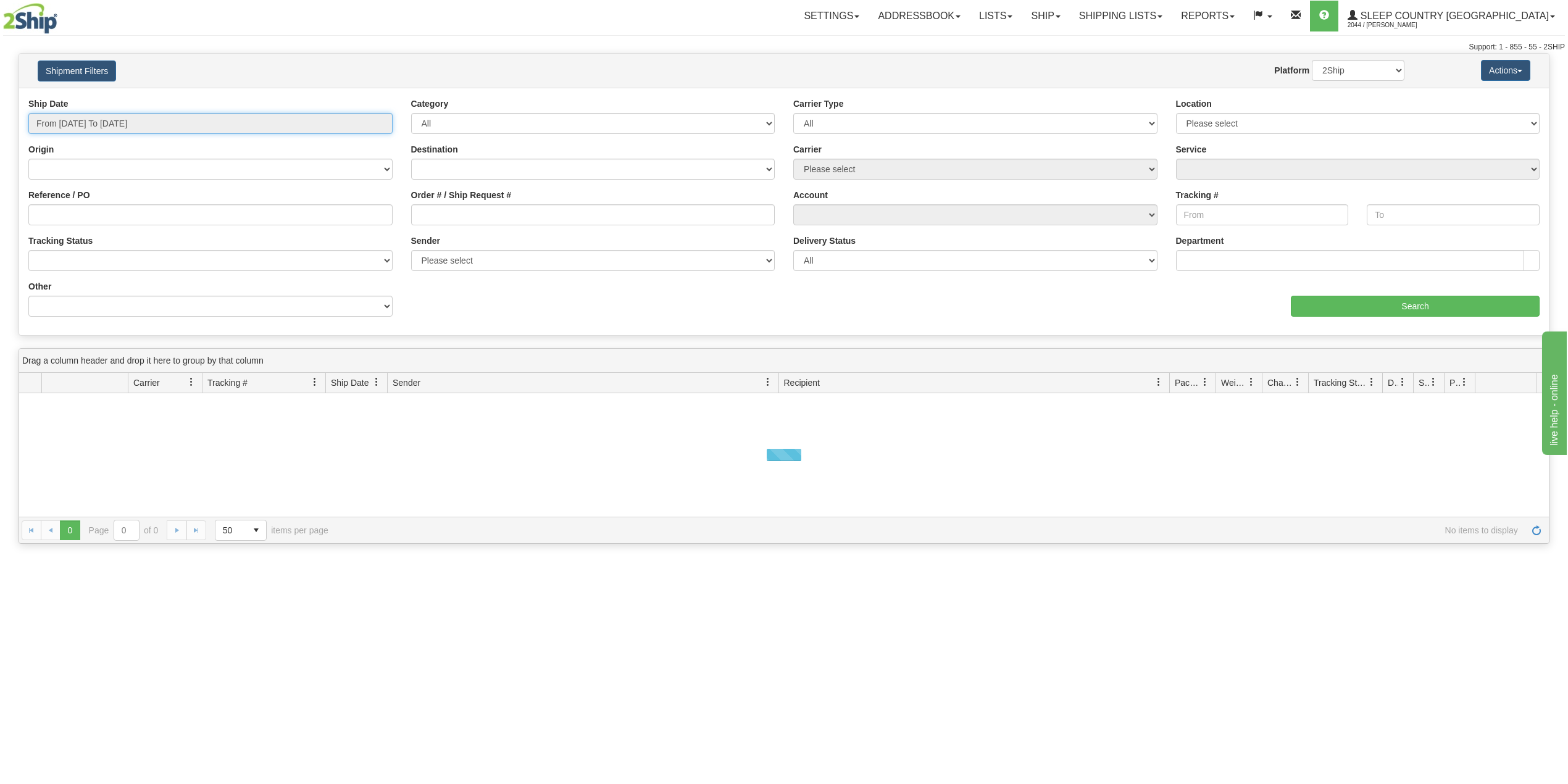
click at [139, 121] on input "From [DATE] To [DATE]" at bounding box center [210, 123] width 364 height 21
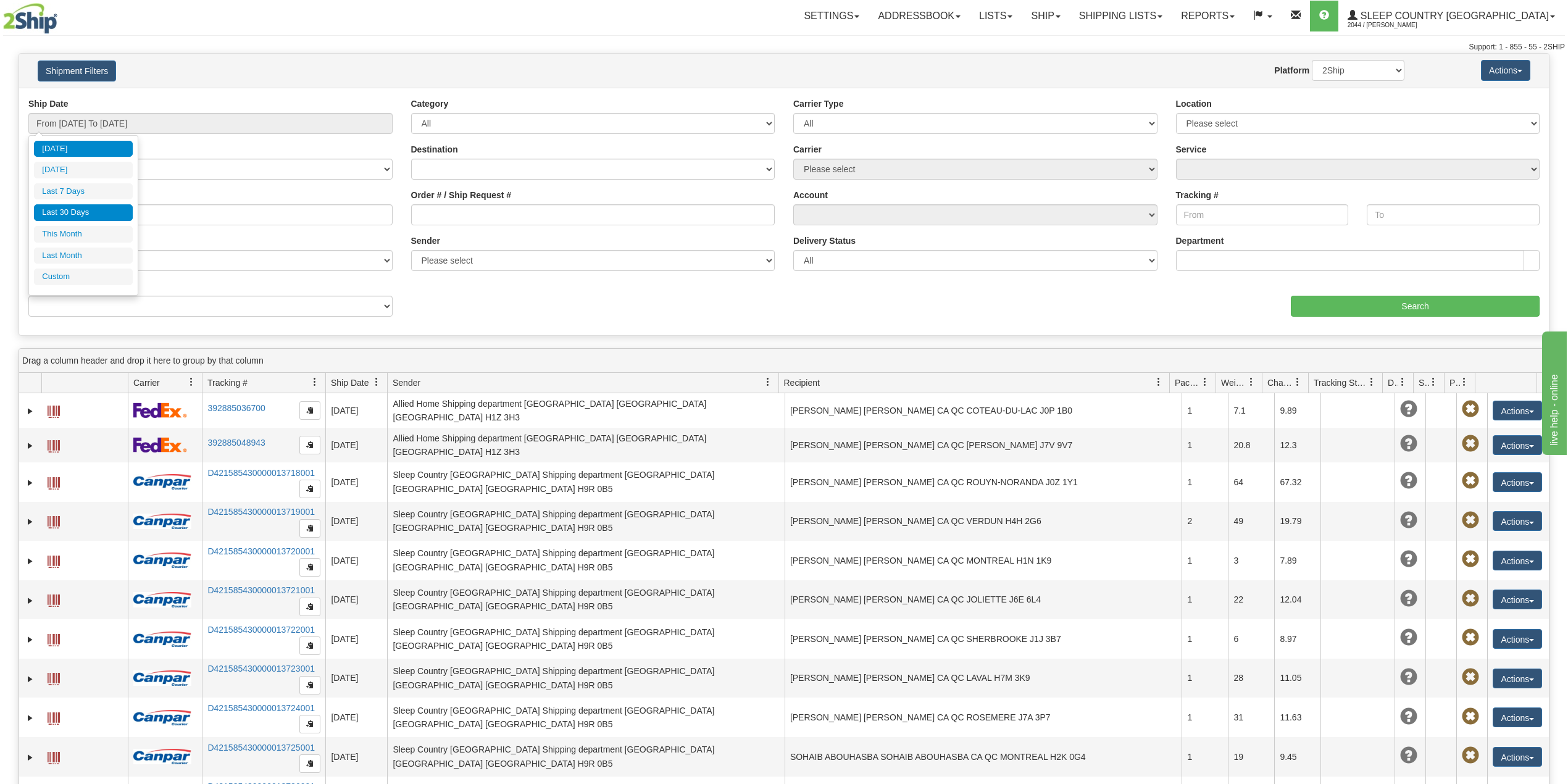
drag, startPoint x: 87, startPoint y: 216, endPoint x: 129, endPoint y: 215, distance: 42.0
click at [87, 217] on li "Last 30 Days" at bounding box center [83, 213] width 99 height 17
type input "From [DATE] To [DATE]"
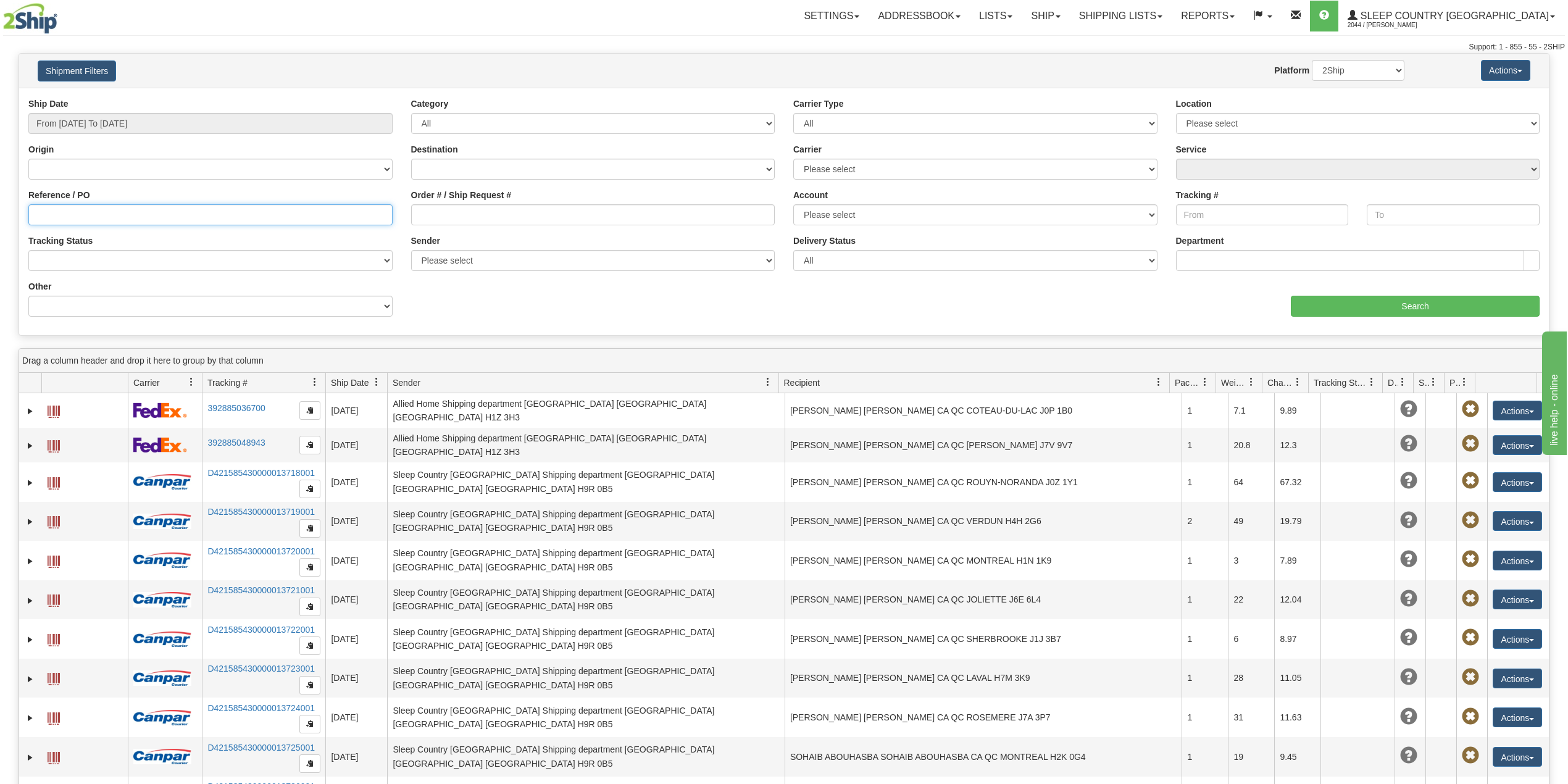
click at [143, 214] on input "Reference / PO" at bounding box center [210, 215] width 364 height 21
paste input "9000I038699"
click at [1361, 301] on input "Search" at bounding box center [1415, 306] width 249 height 21
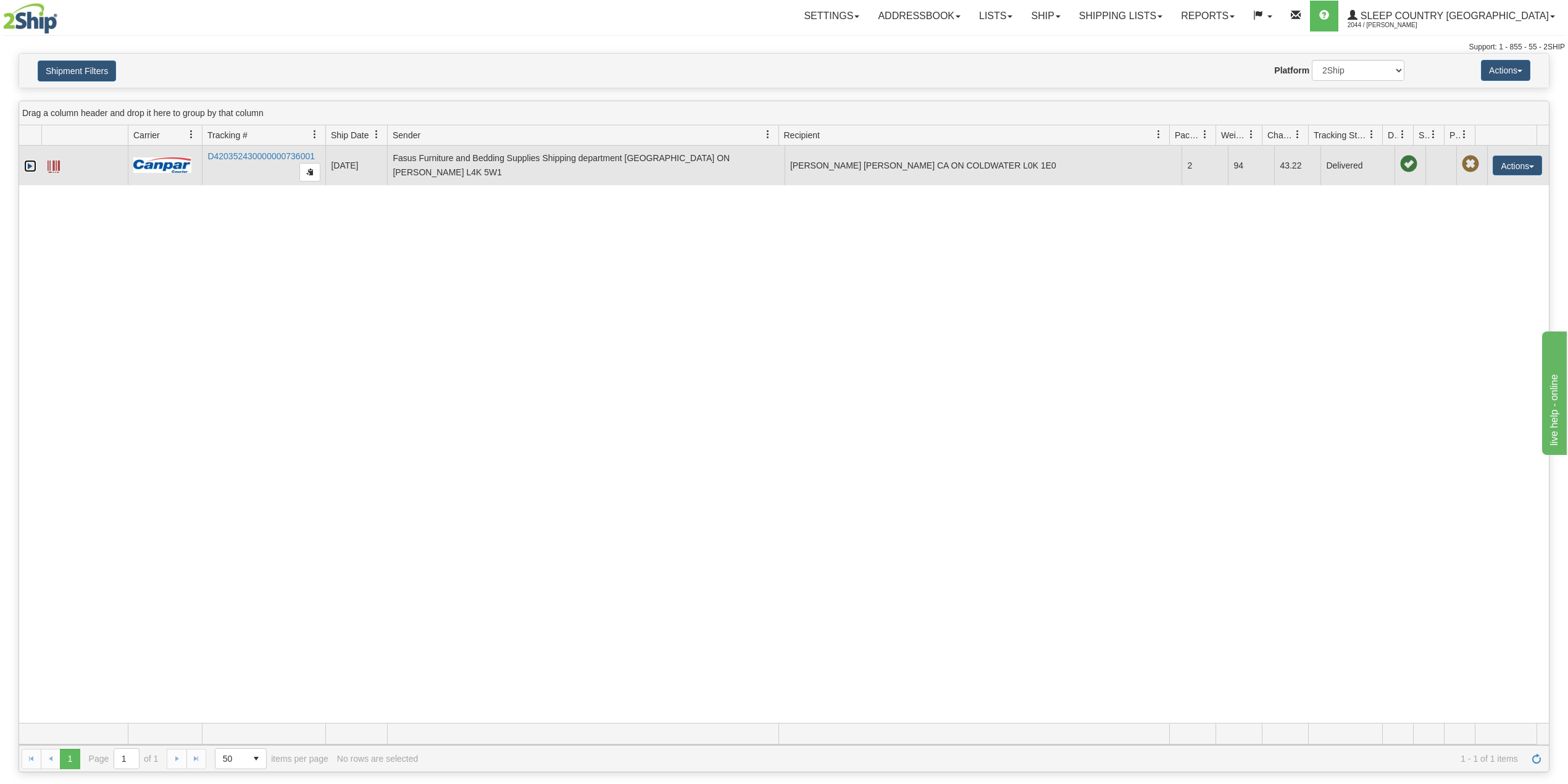
click at [30, 166] on link "Expand" at bounding box center [30, 166] width 13 height 13
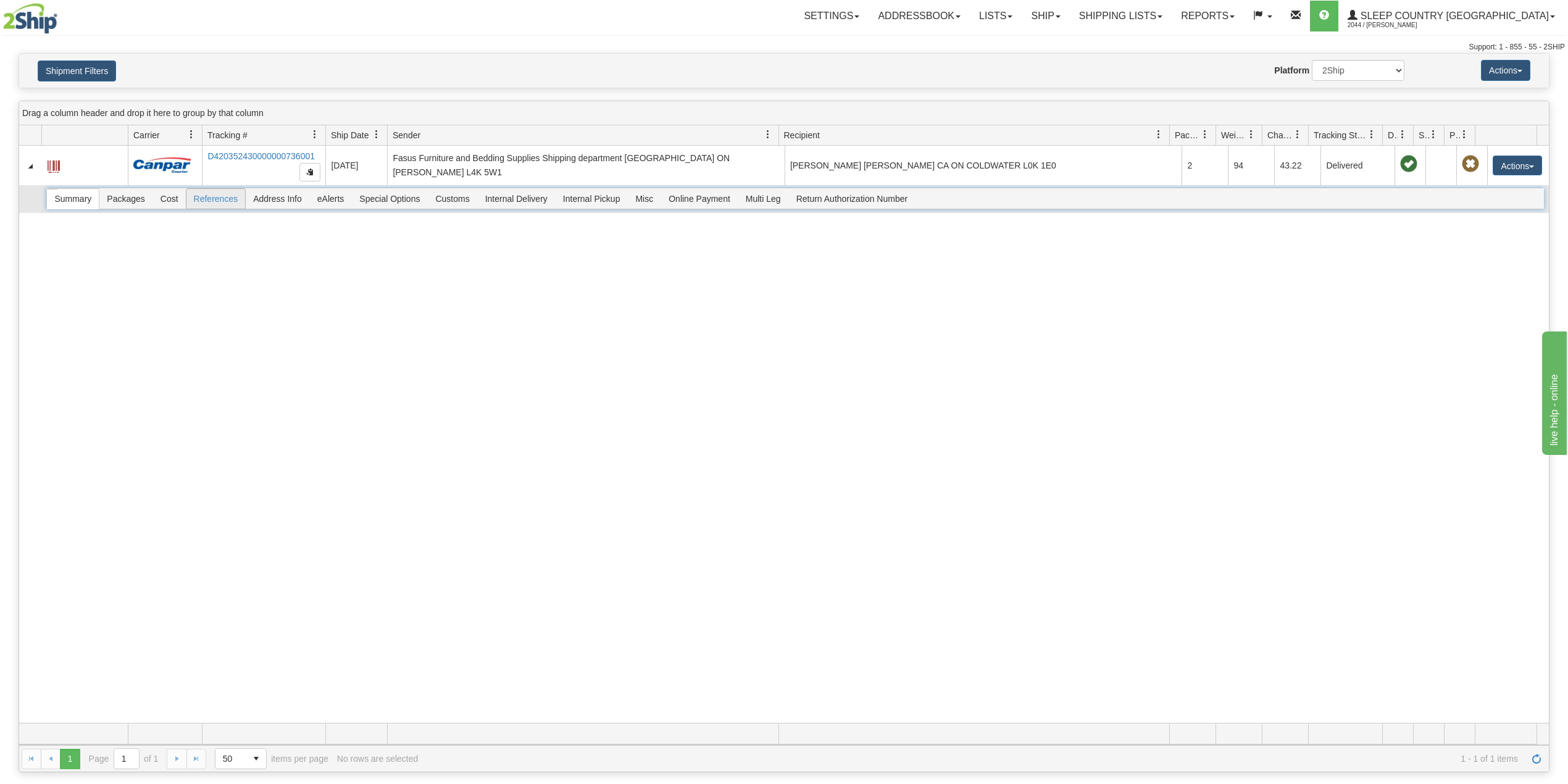
click at [226, 193] on span "References" at bounding box center [216, 199] width 59 height 19
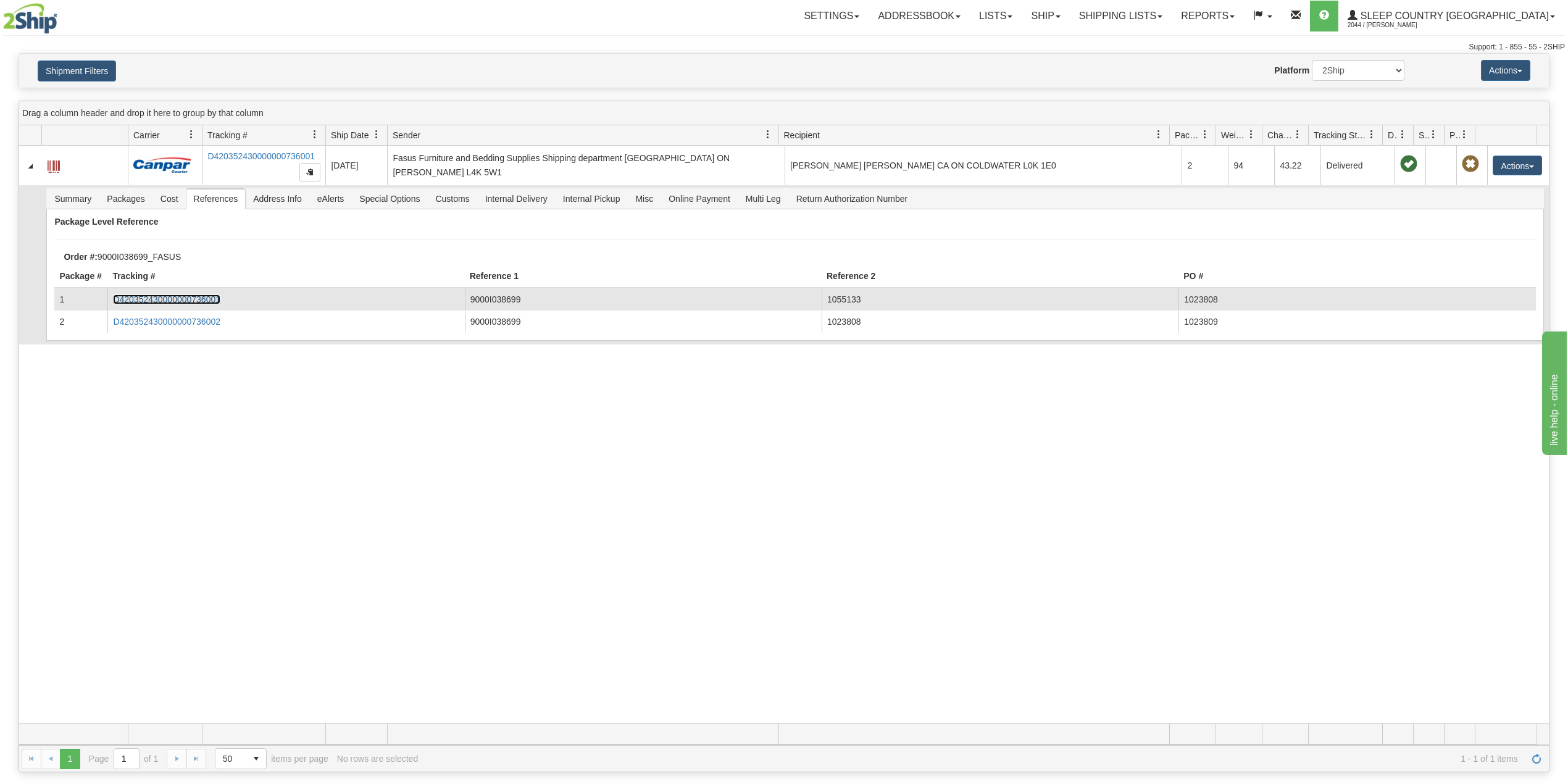
click at [203, 299] on link "D420352430000000736001" at bounding box center [167, 299] width 107 height 10
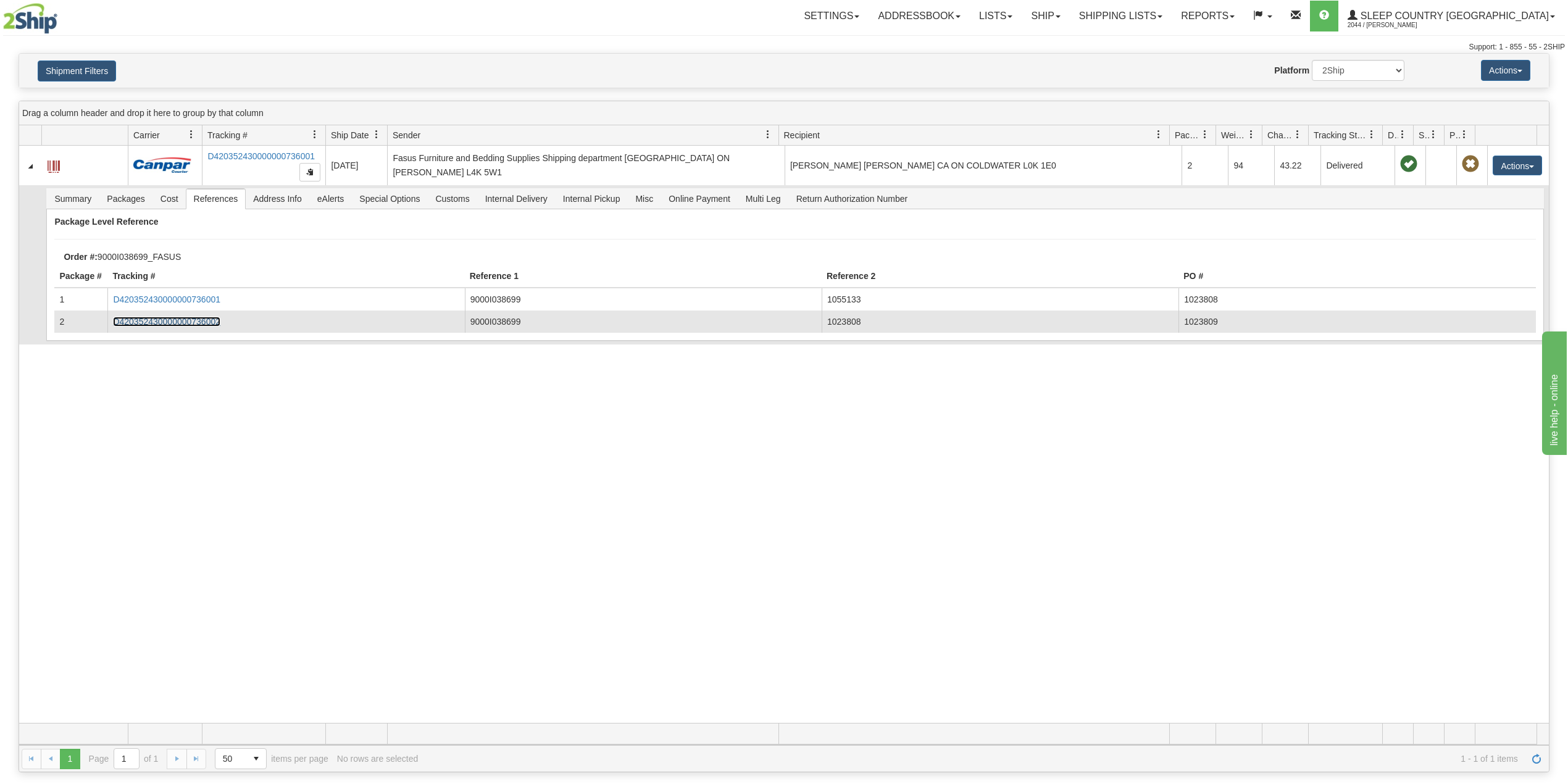
click at [181, 319] on link "D420352430000000736002" at bounding box center [167, 322] width 107 height 10
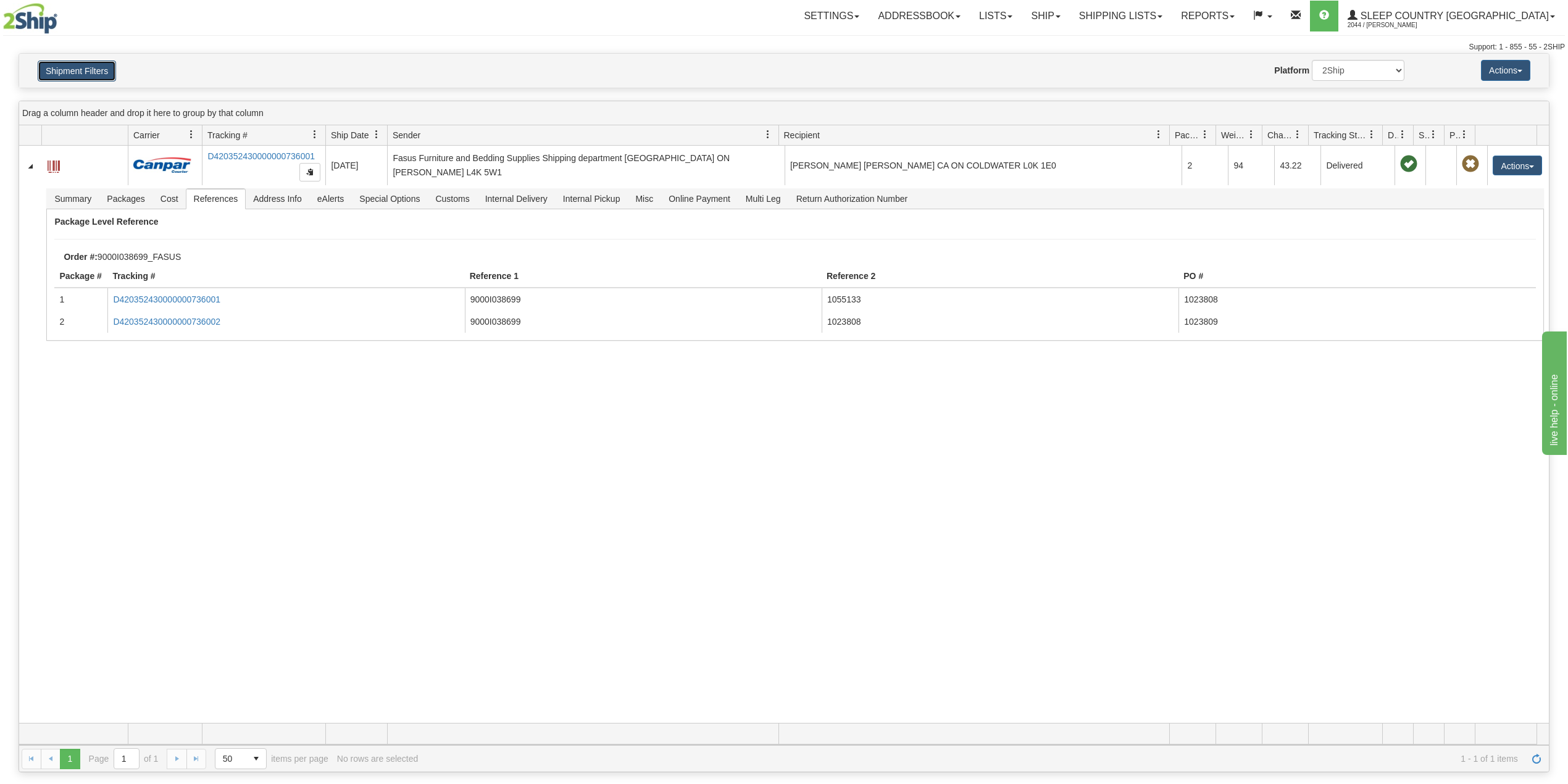
click at [92, 74] on button "Shipment Filters" at bounding box center [77, 71] width 79 height 21
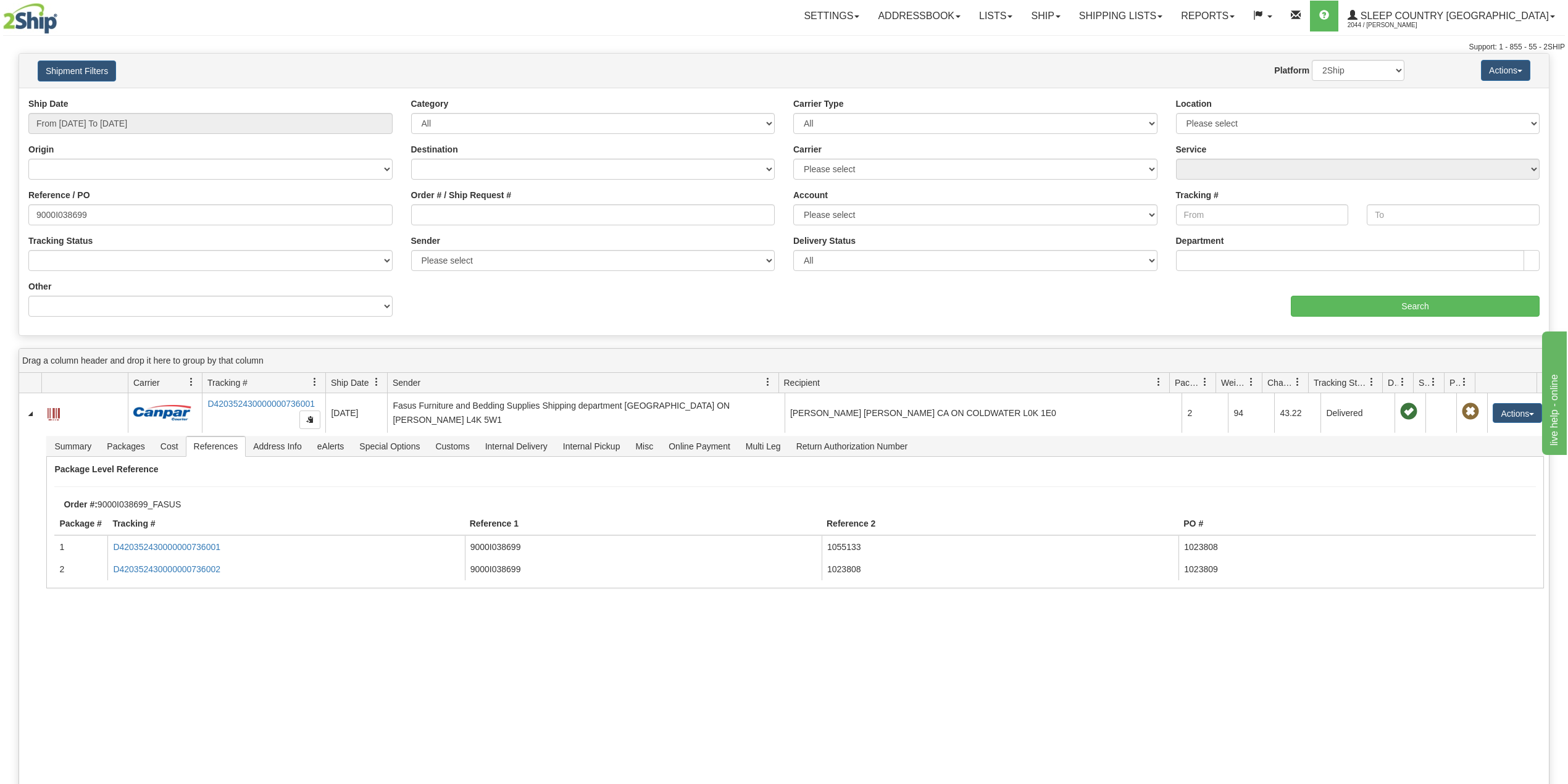
click at [253, 40] on div "Toggle navigation Settings Shipping Preferences Fields Preferences New" at bounding box center [784, 26] width 1568 height 53
click at [57, 220] on input "9000I038699" at bounding box center [210, 215] width 364 height 21
paste input "53400"
type input "9000I053400"
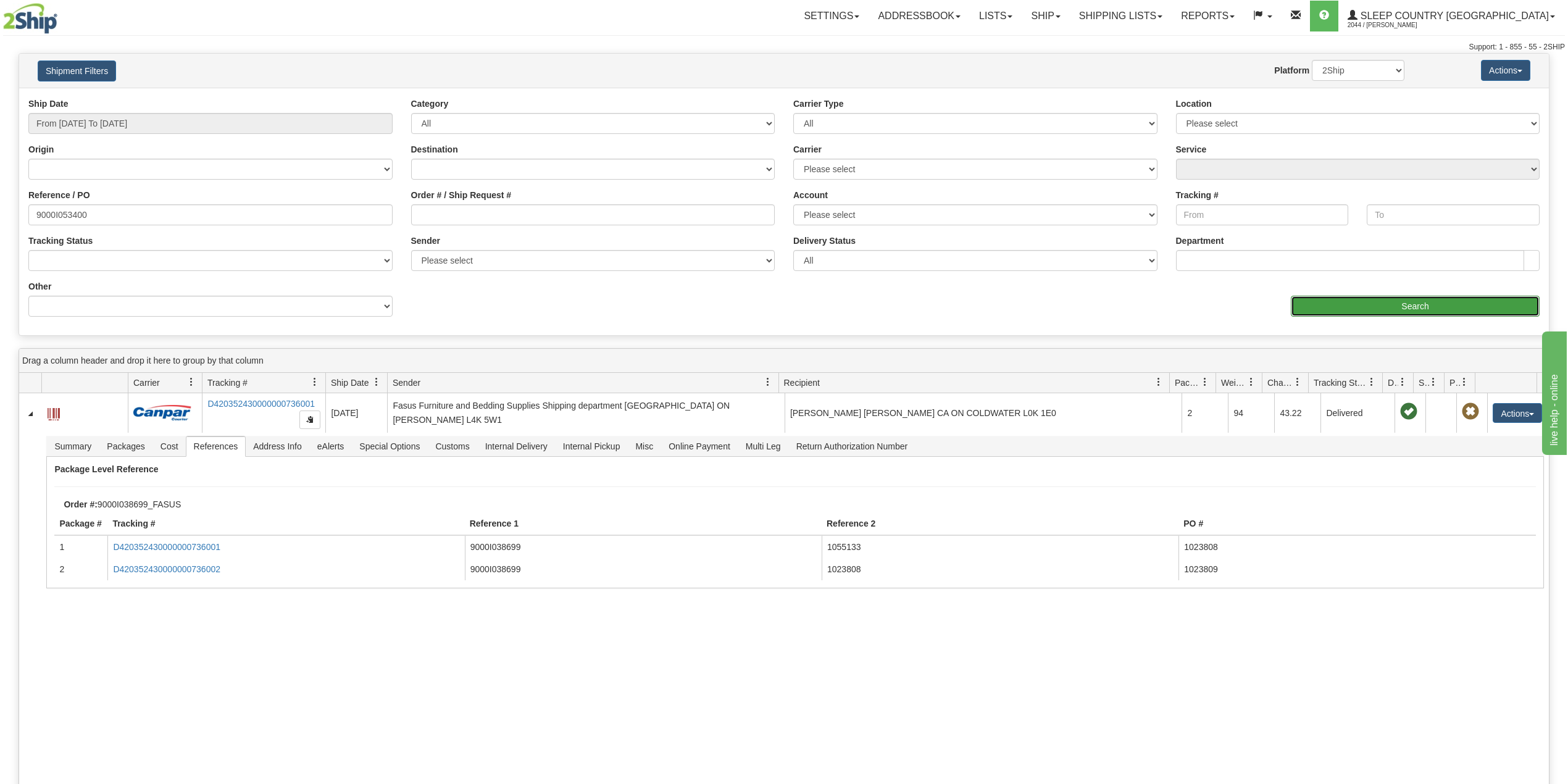
click at [1389, 307] on input "Search" at bounding box center [1415, 306] width 249 height 21
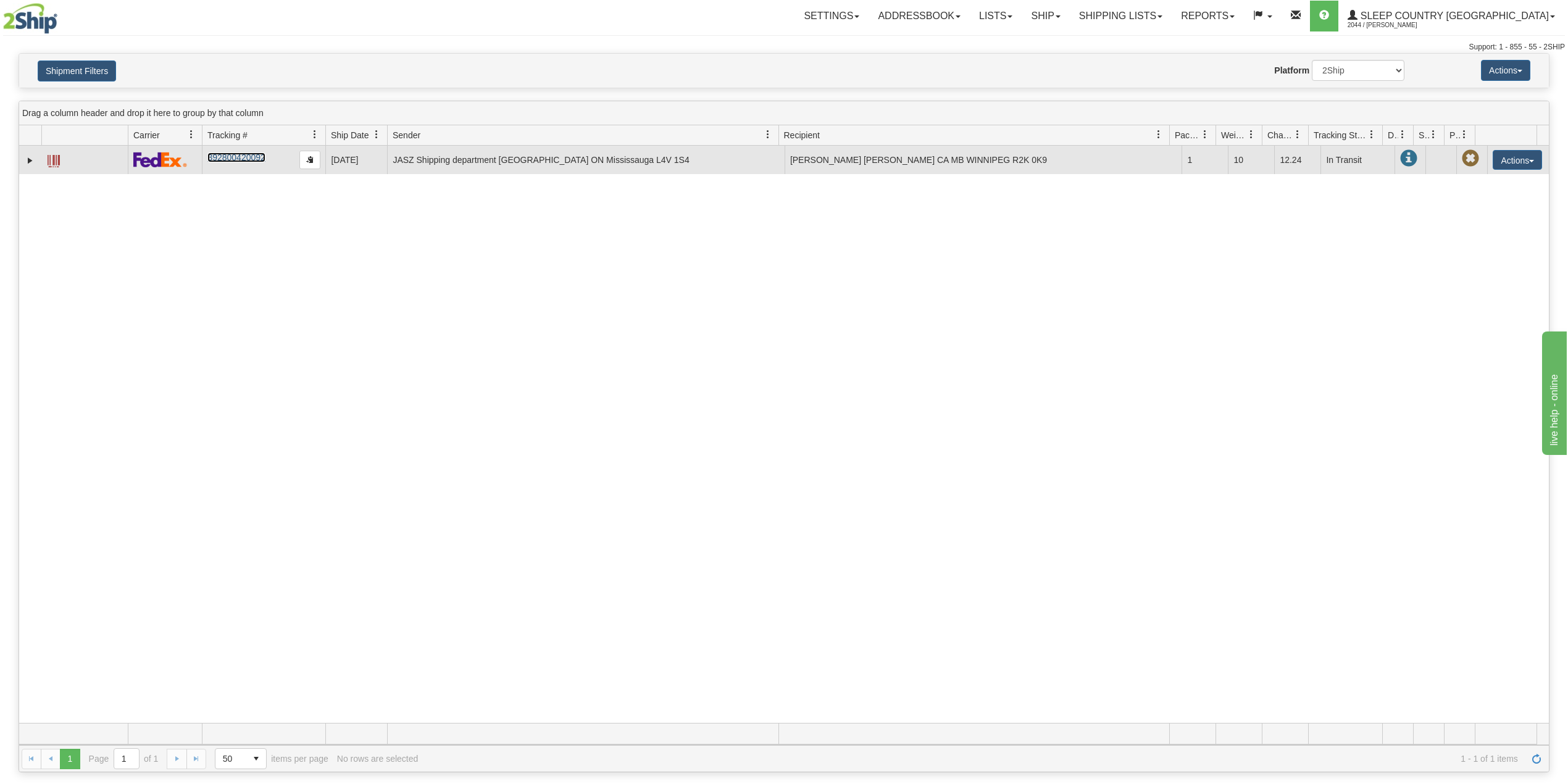
click at [232, 161] on link "392800420092" at bounding box center [236, 157] width 57 height 10
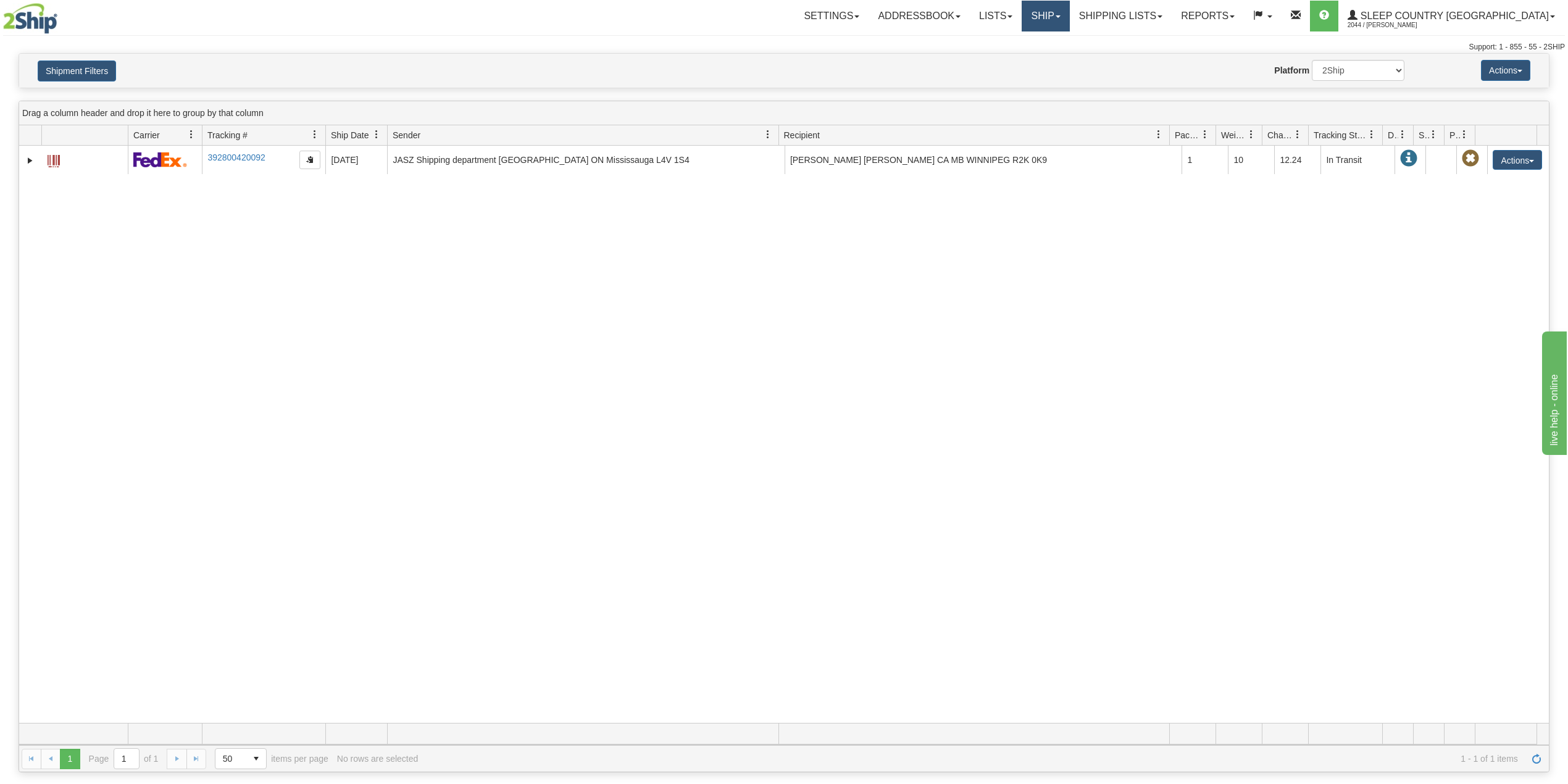
click at [1069, 15] on link "Ship" at bounding box center [1046, 16] width 47 height 31
click at [1057, 58] on span "OnHold / Order Queue" at bounding box center [1013, 59] width 87 height 10
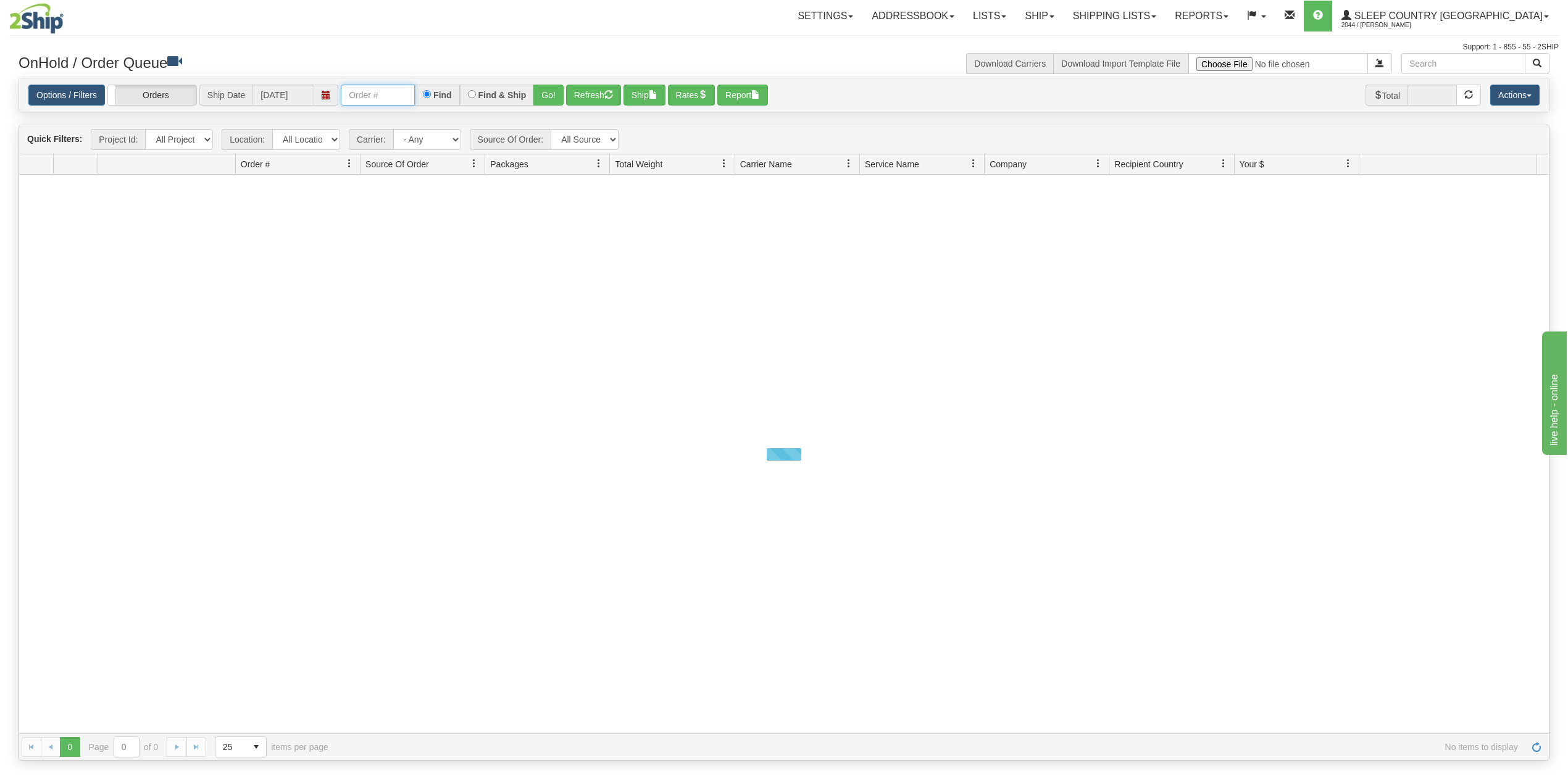
click at [395, 100] on input "text" at bounding box center [378, 95] width 74 height 21
paste input "9000I048389"
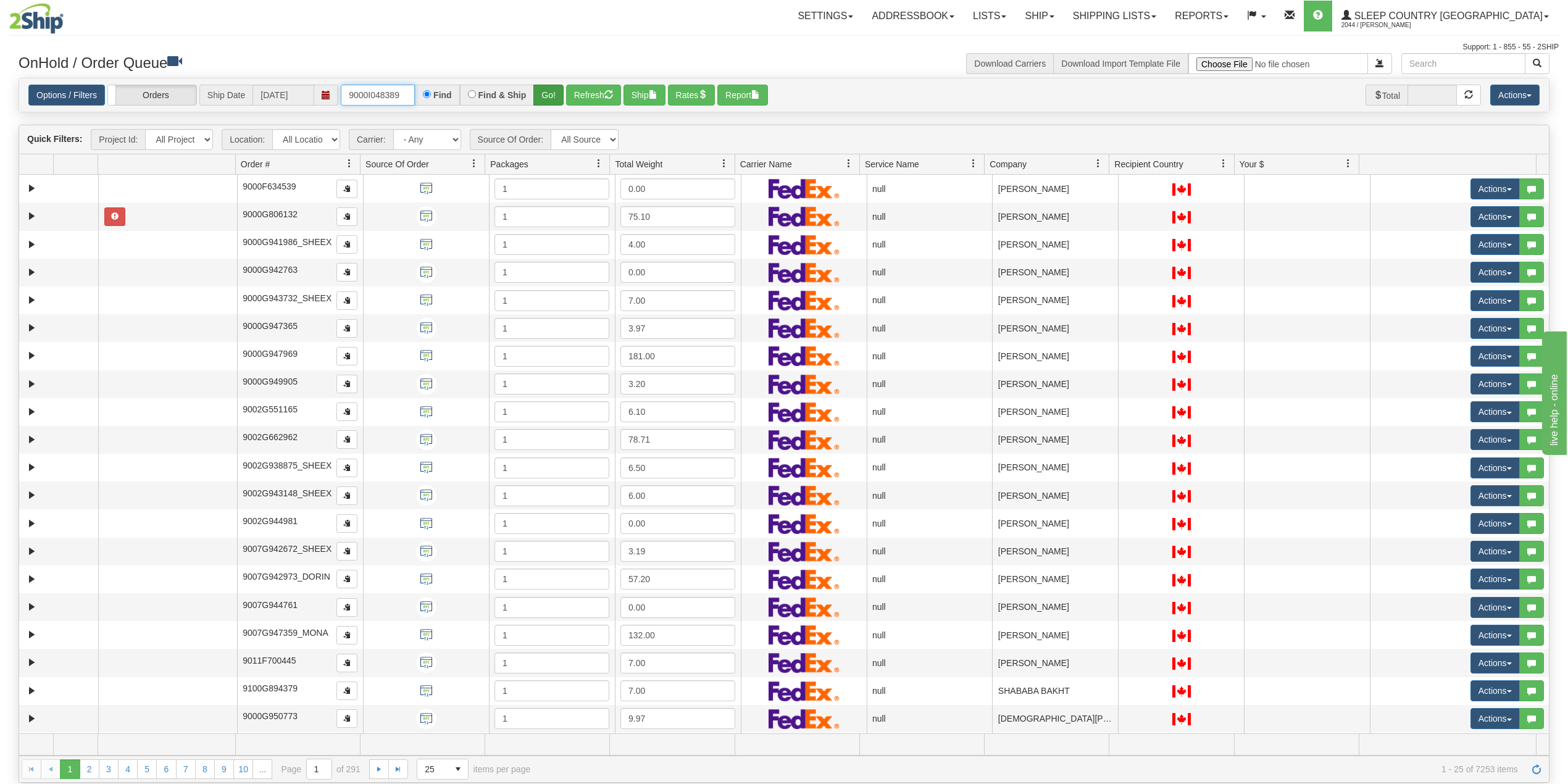
type input "9000I048389"
click at [555, 91] on button "Go!" at bounding box center [549, 95] width 30 height 21
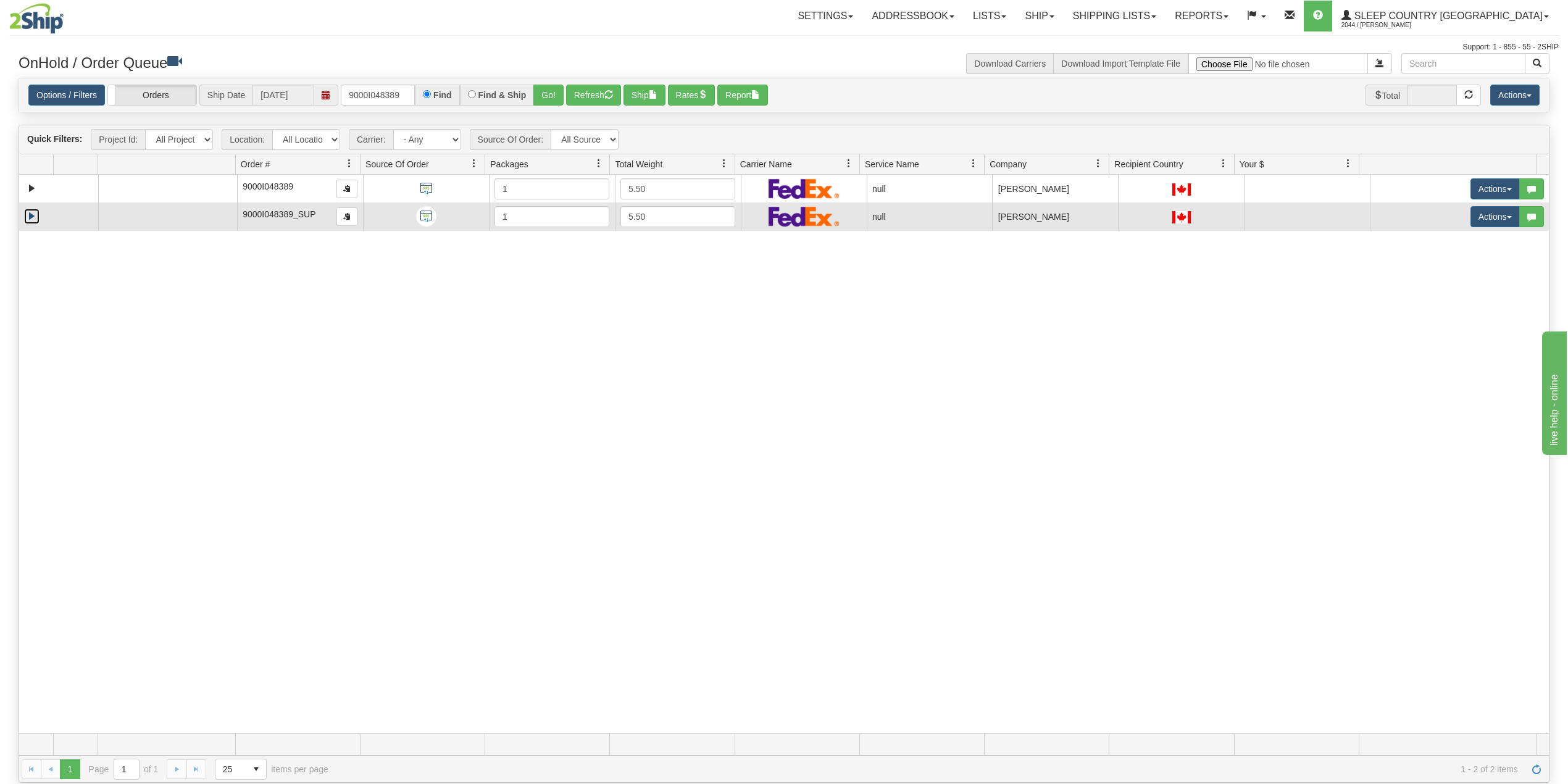
click at [36, 220] on link "Expand" at bounding box center [31, 216] width 15 height 15
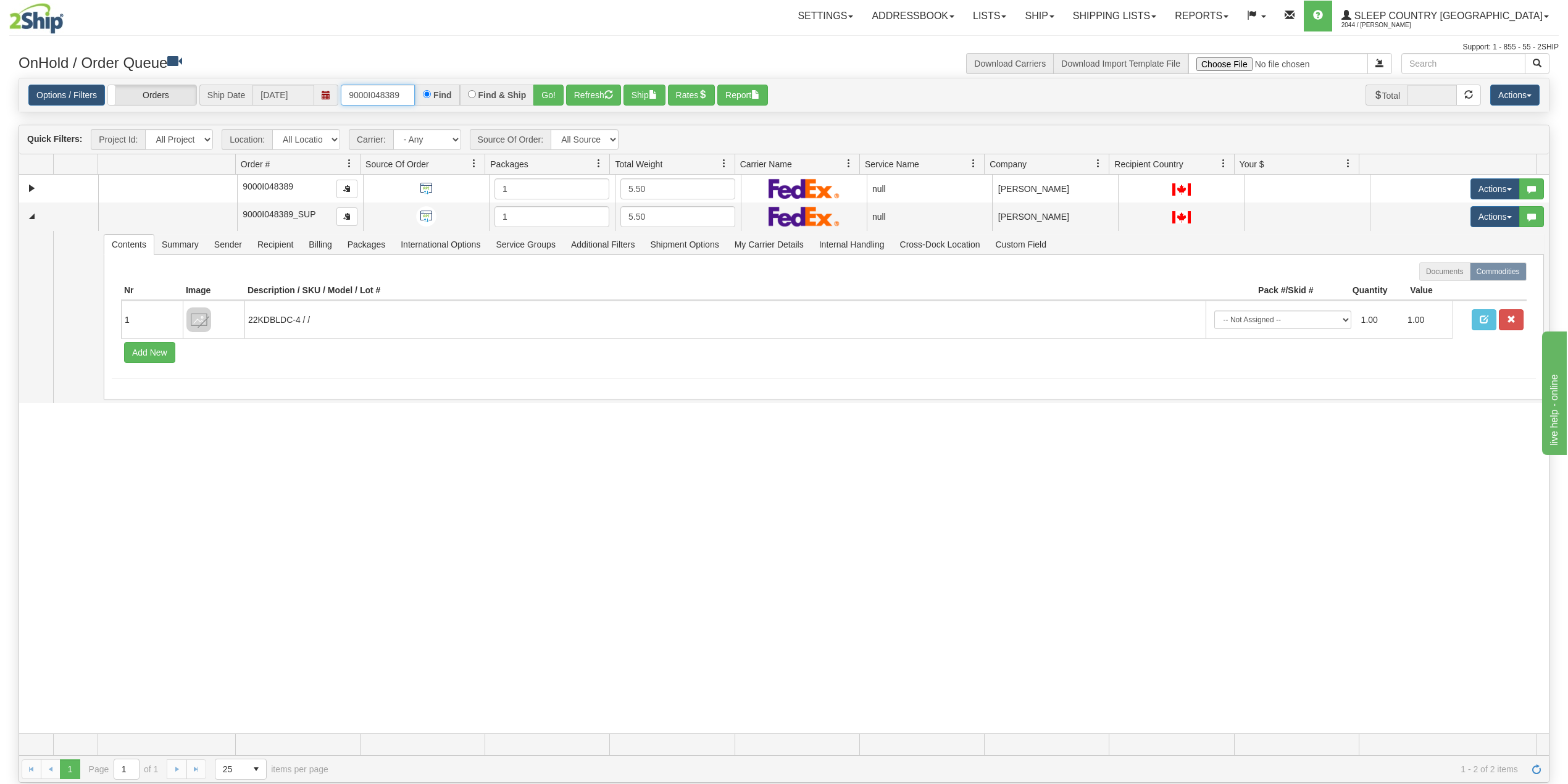
click at [376, 92] on input "9000I048389" at bounding box center [378, 95] width 74 height 21
click at [391, 91] on input "text" at bounding box center [378, 95] width 74 height 21
paste input "9000I036332"
type input "9000I036332"
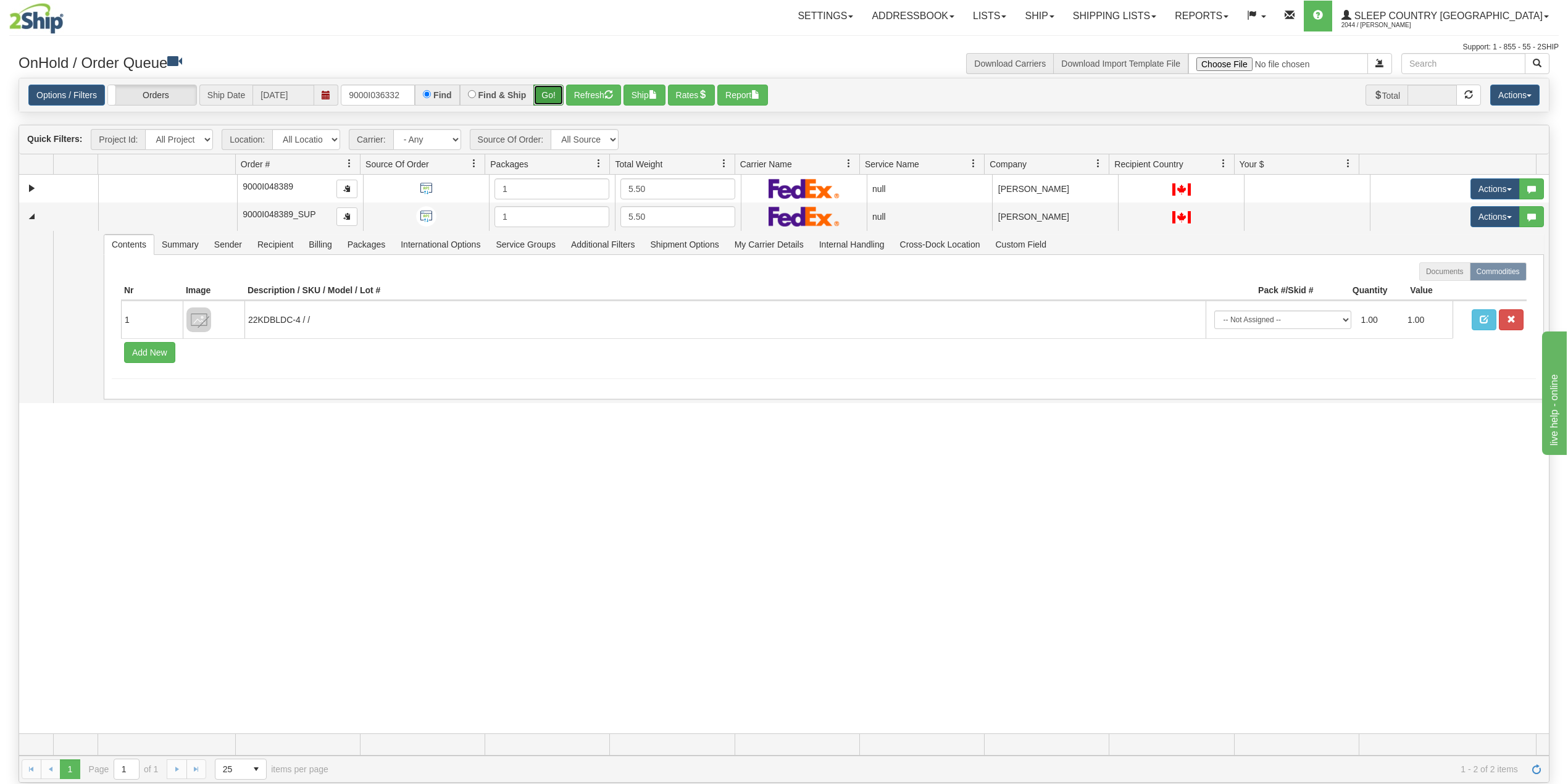
click at [546, 93] on button "Go!" at bounding box center [549, 95] width 30 height 21
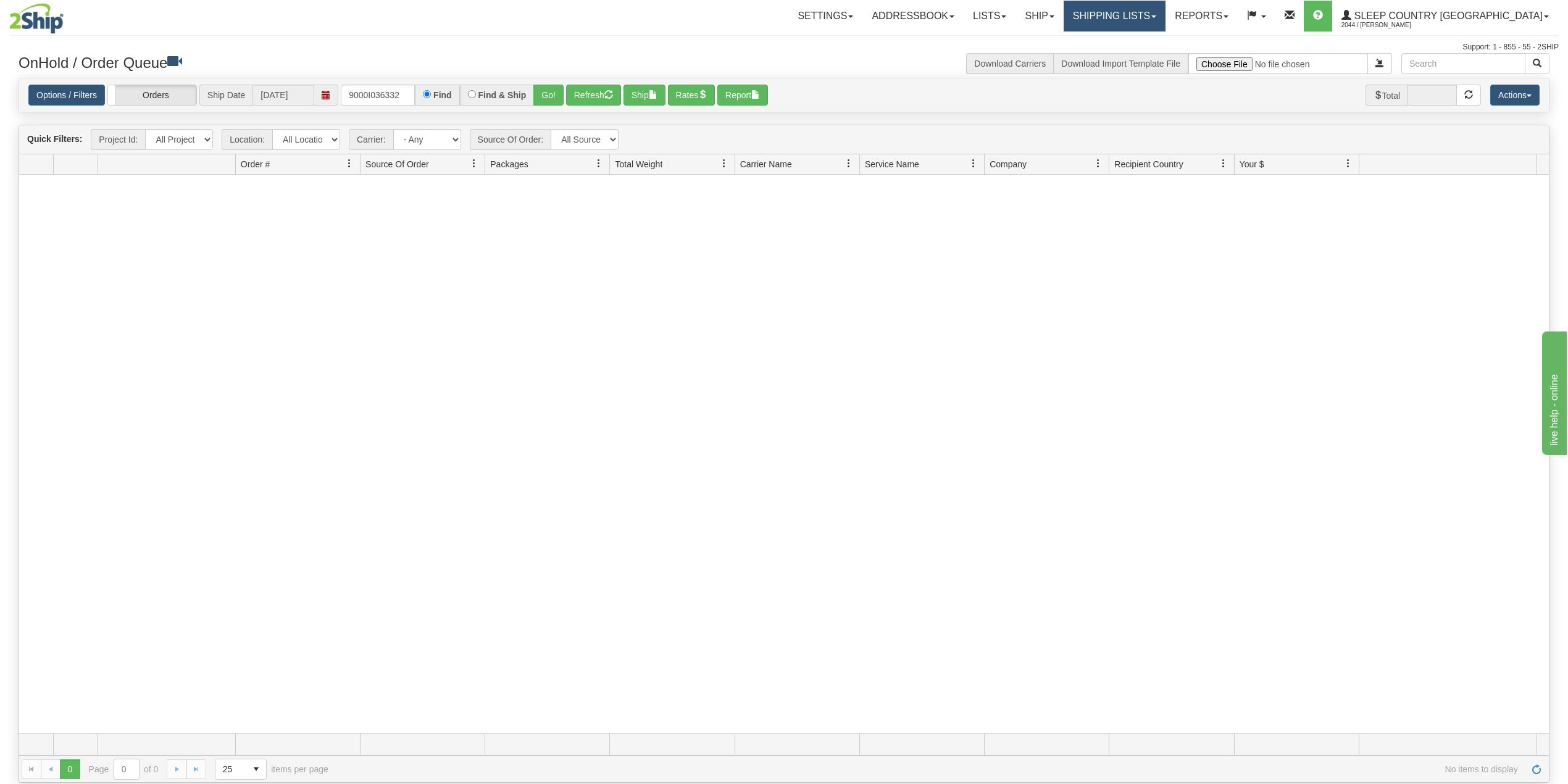
click at [1166, 13] on link "Shipping lists" at bounding box center [1115, 16] width 102 height 31
click at [1151, 57] on span "Search Shipment History" at bounding box center [1104, 59] width 96 height 10
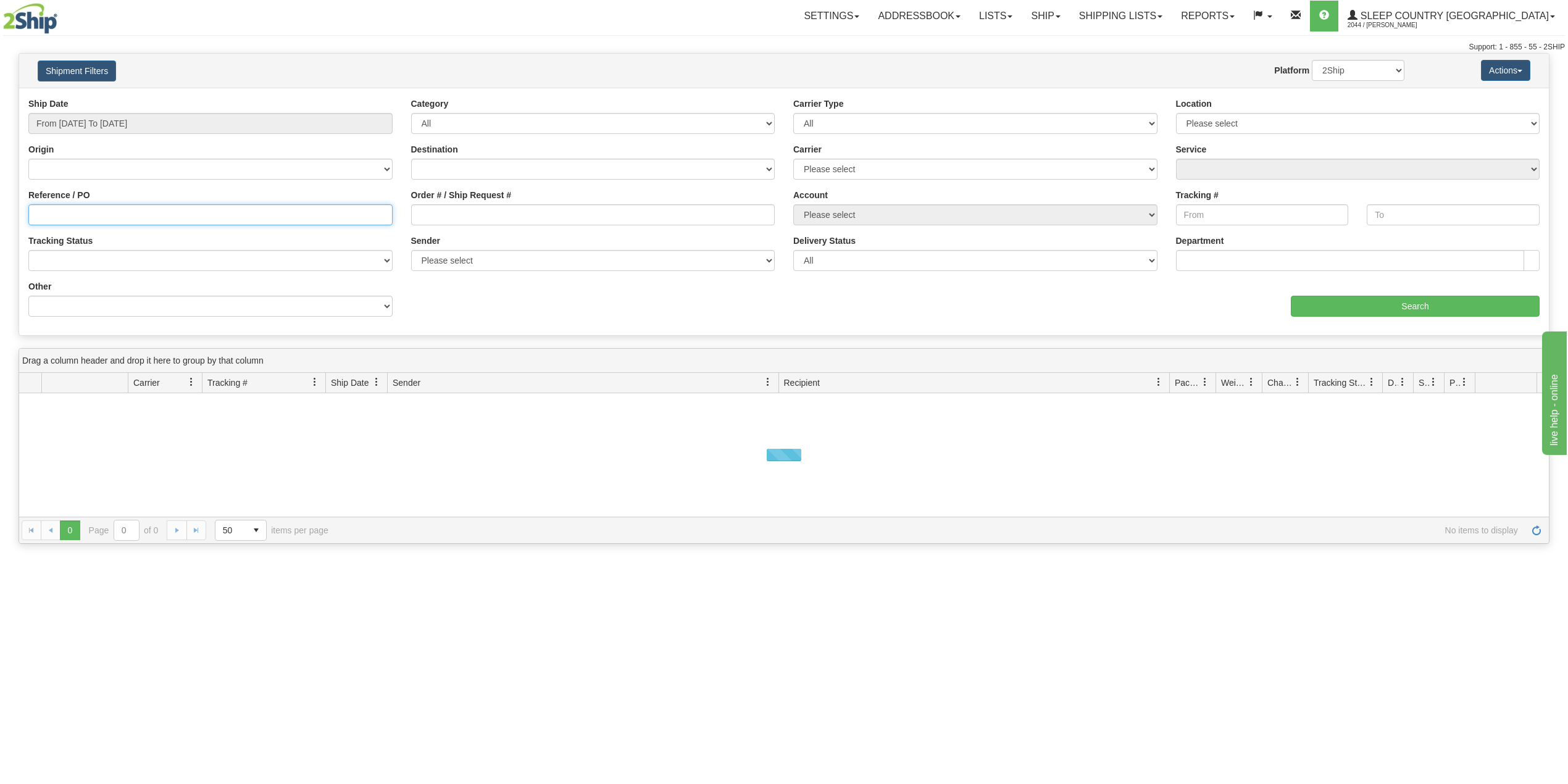
drag, startPoint x: 0, startPoint y: 0, endPoint x: 104, endPoint y: 223, distance: 246.1
click at [104, 223] on input "Reference / PO" at bounding box center [210, 215] width 364 height 21
paste input "9000I036332"
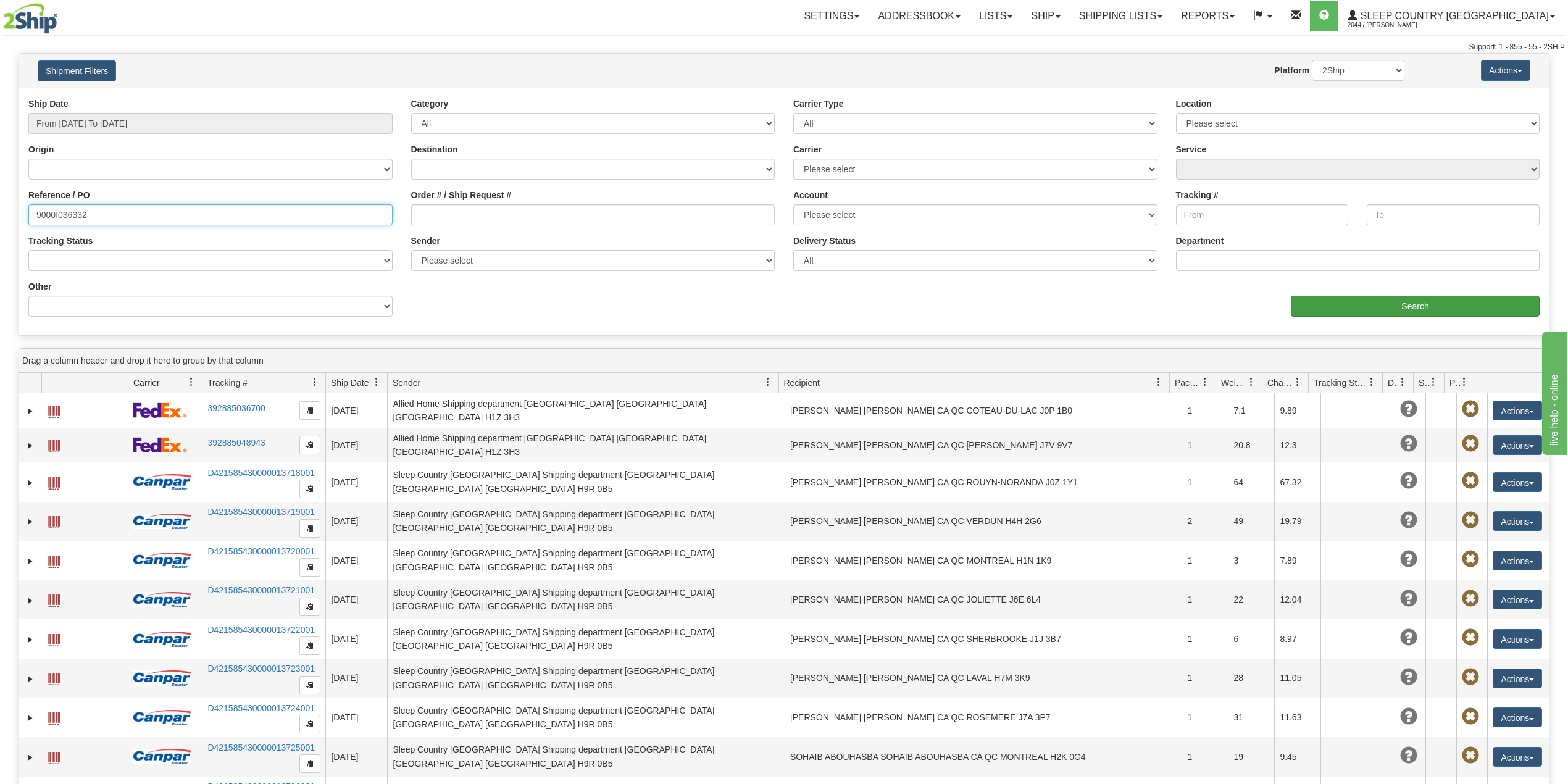
type input "9000I036332"
click at [1325, 301] on input "Search" at bounding box center [1415, 306] width 249 height 21
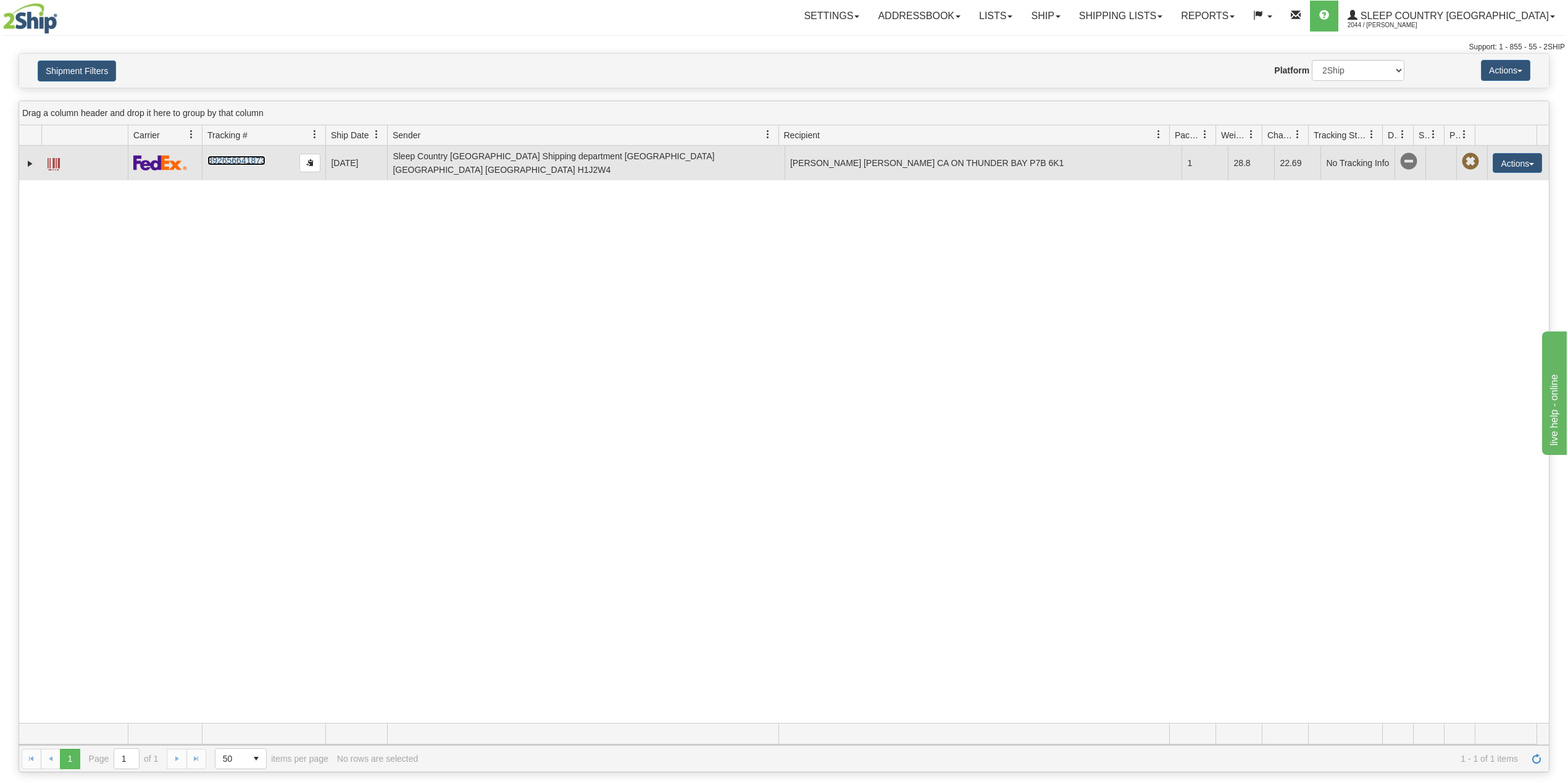
click at [228, 163] on link "392656641873" at bounding box center [236, 161] width 57 height 10
click at [30, 166] on link "Expand" at bounding box center [30, 163] width 13 height 13
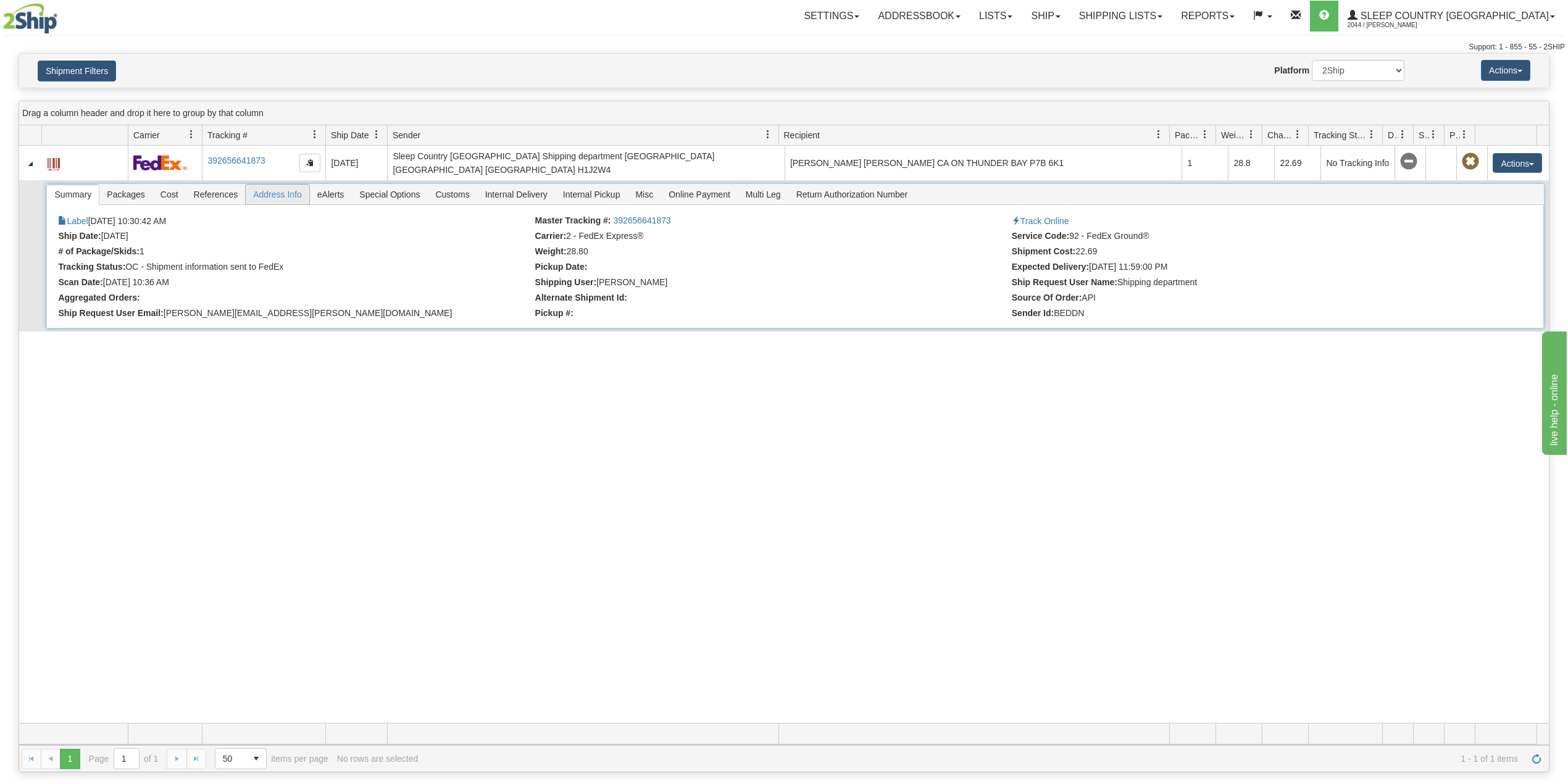
click at [282, 198] on span "Address Info" at bounding box center [277, 193] width 63 height 19
